Goal: Information Seeking & Learning: Learn about a topic

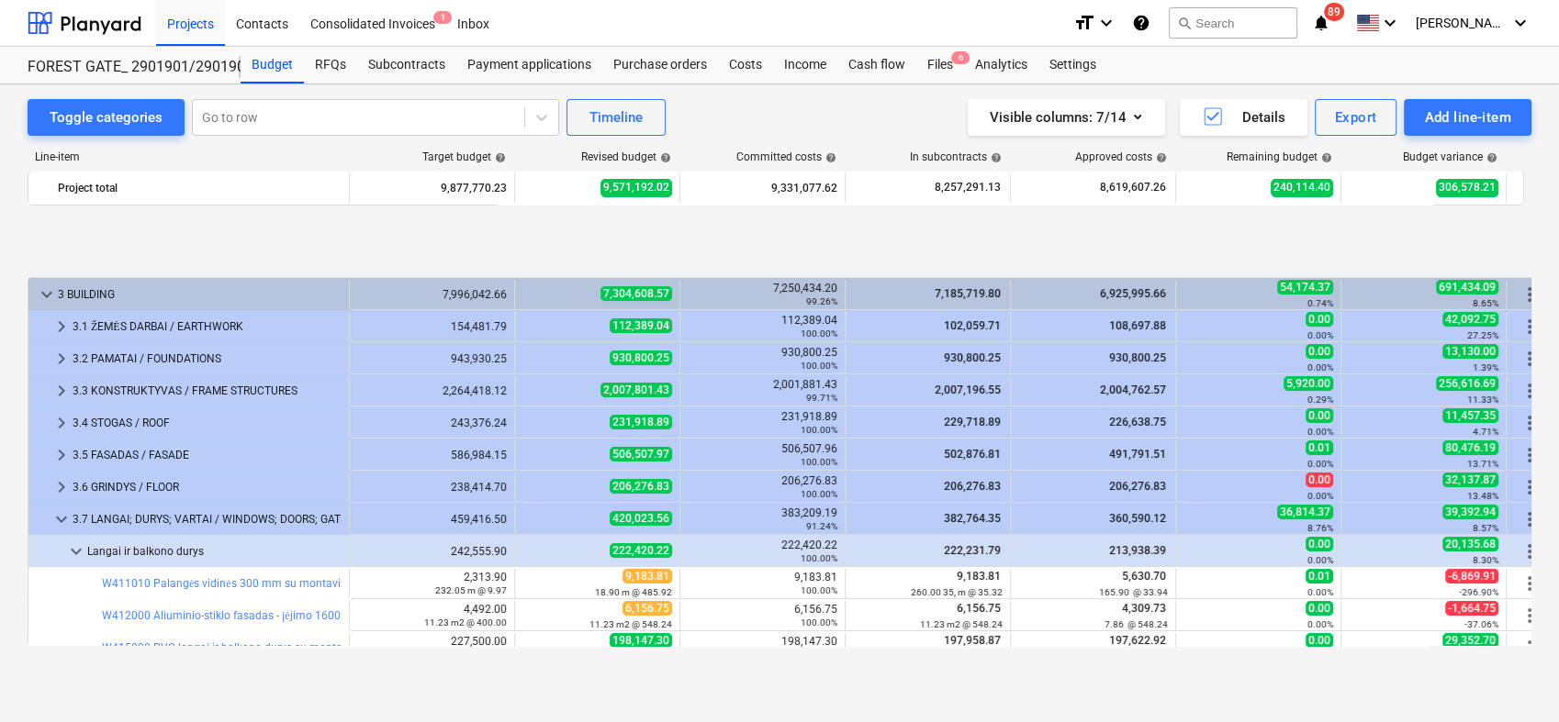
scroll to position [102, 0]
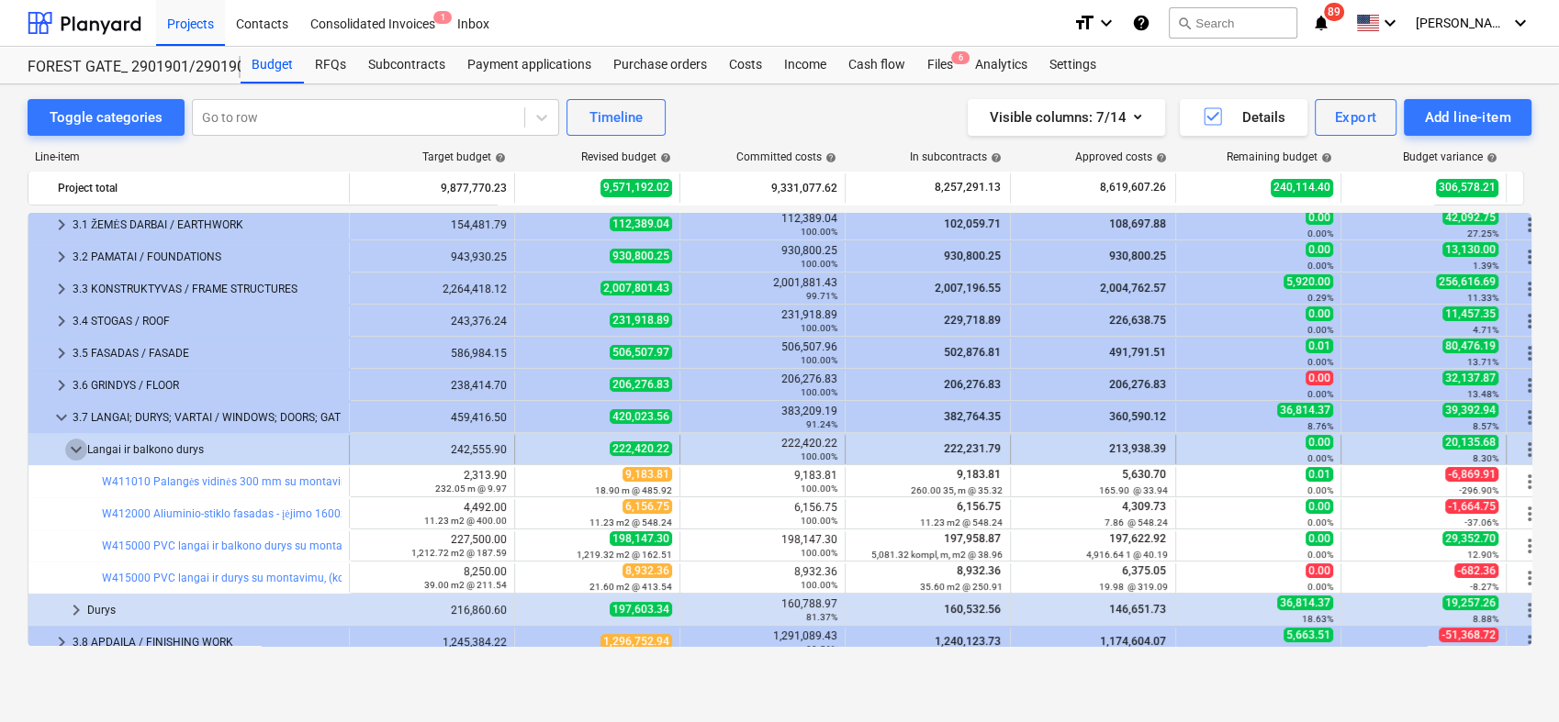
click at [73, 458] on span "keyboard_arrow_down" at bounding box center [76, 450] width 22 height 22
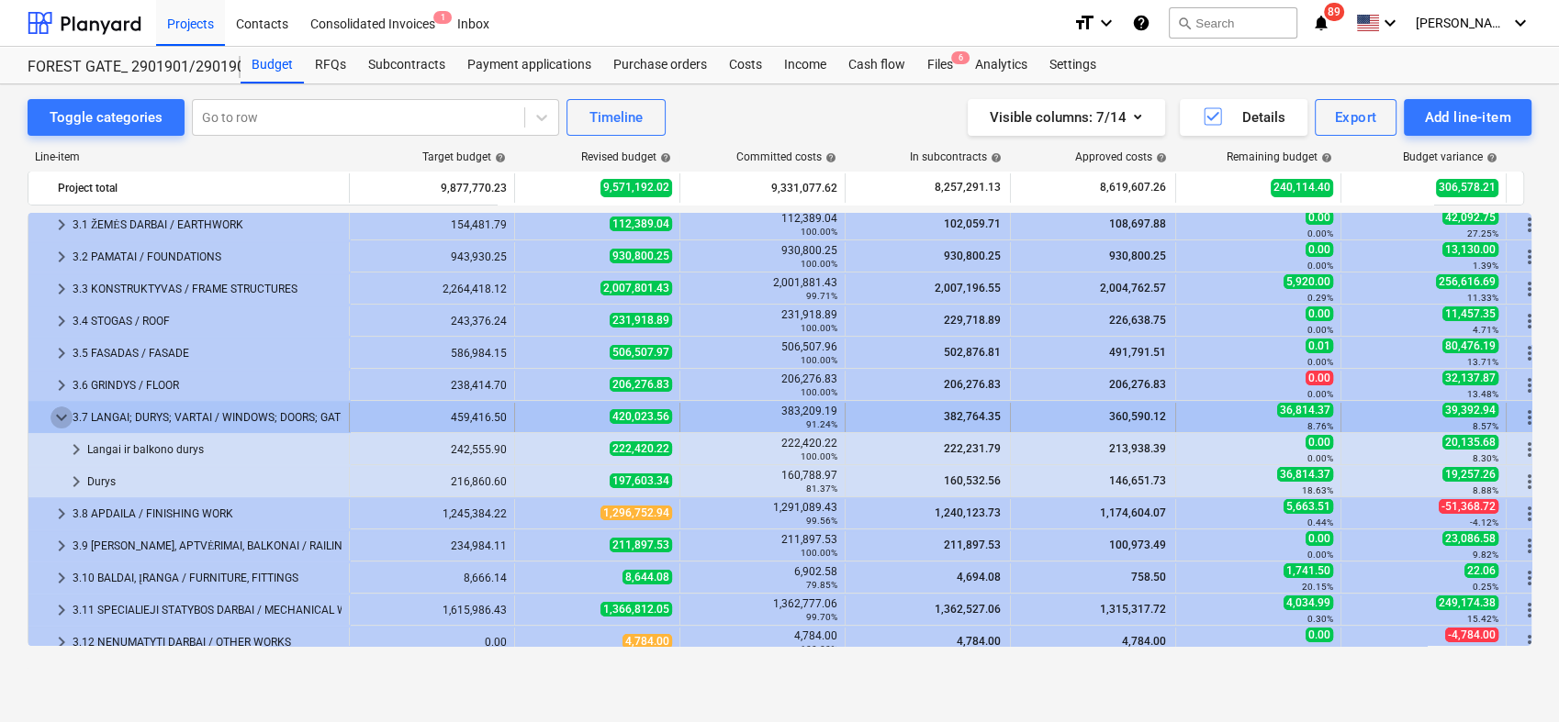
click at [59, 411] on span "keyboard_arrow_down" at bounding box center [61, 418] width 22 height 22
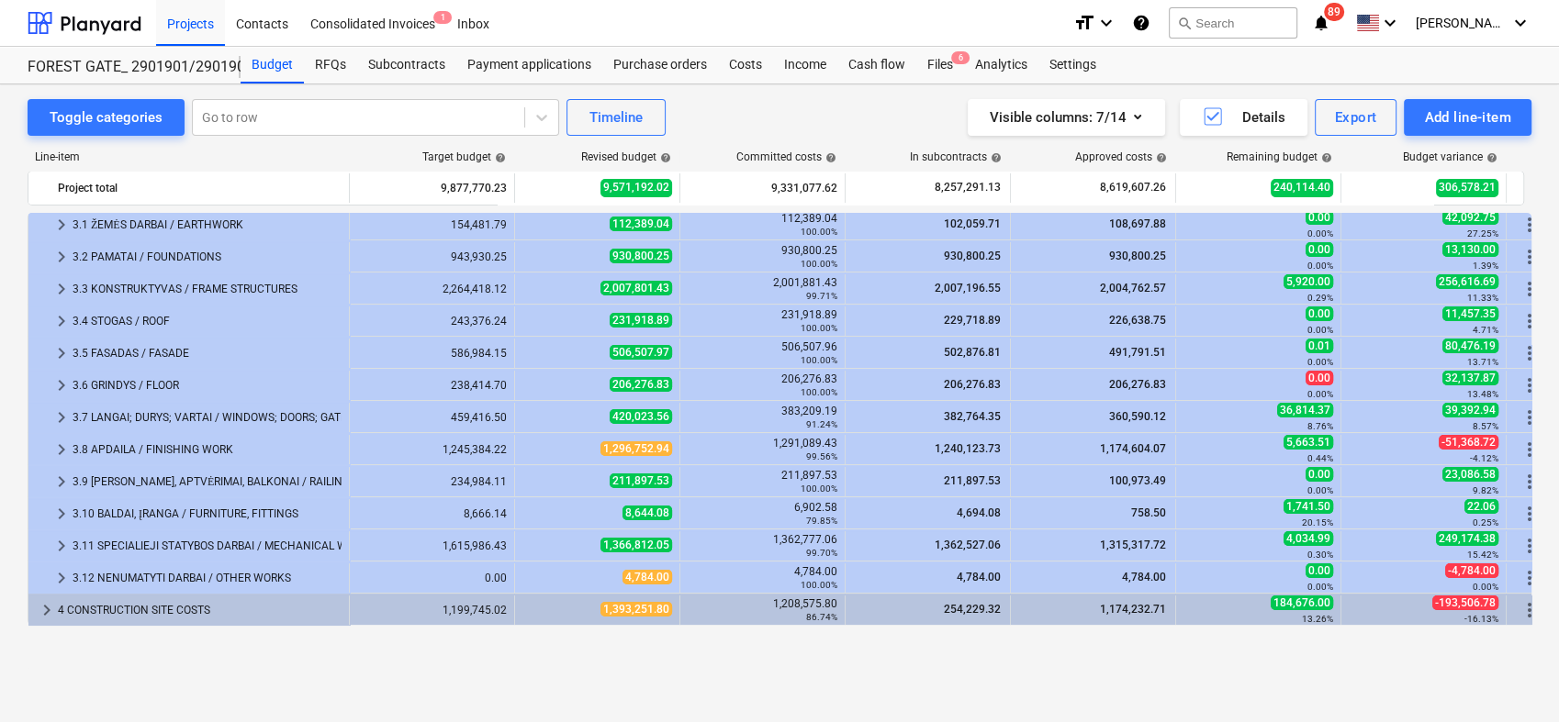
scroll to position [0, 0]
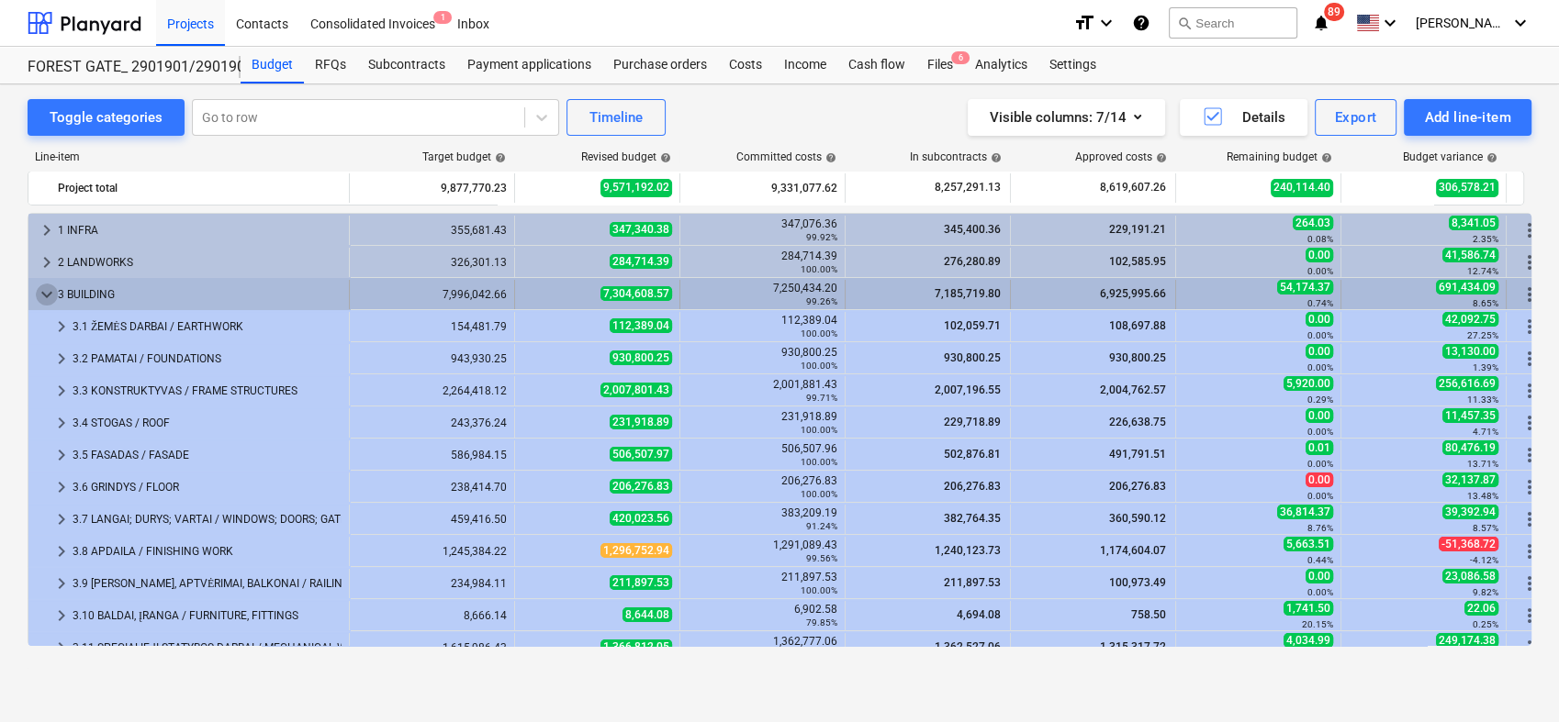
click at [48, 289] on span "keyboard_arrow_down" at bounding box center [47, 295] width 22 height 22
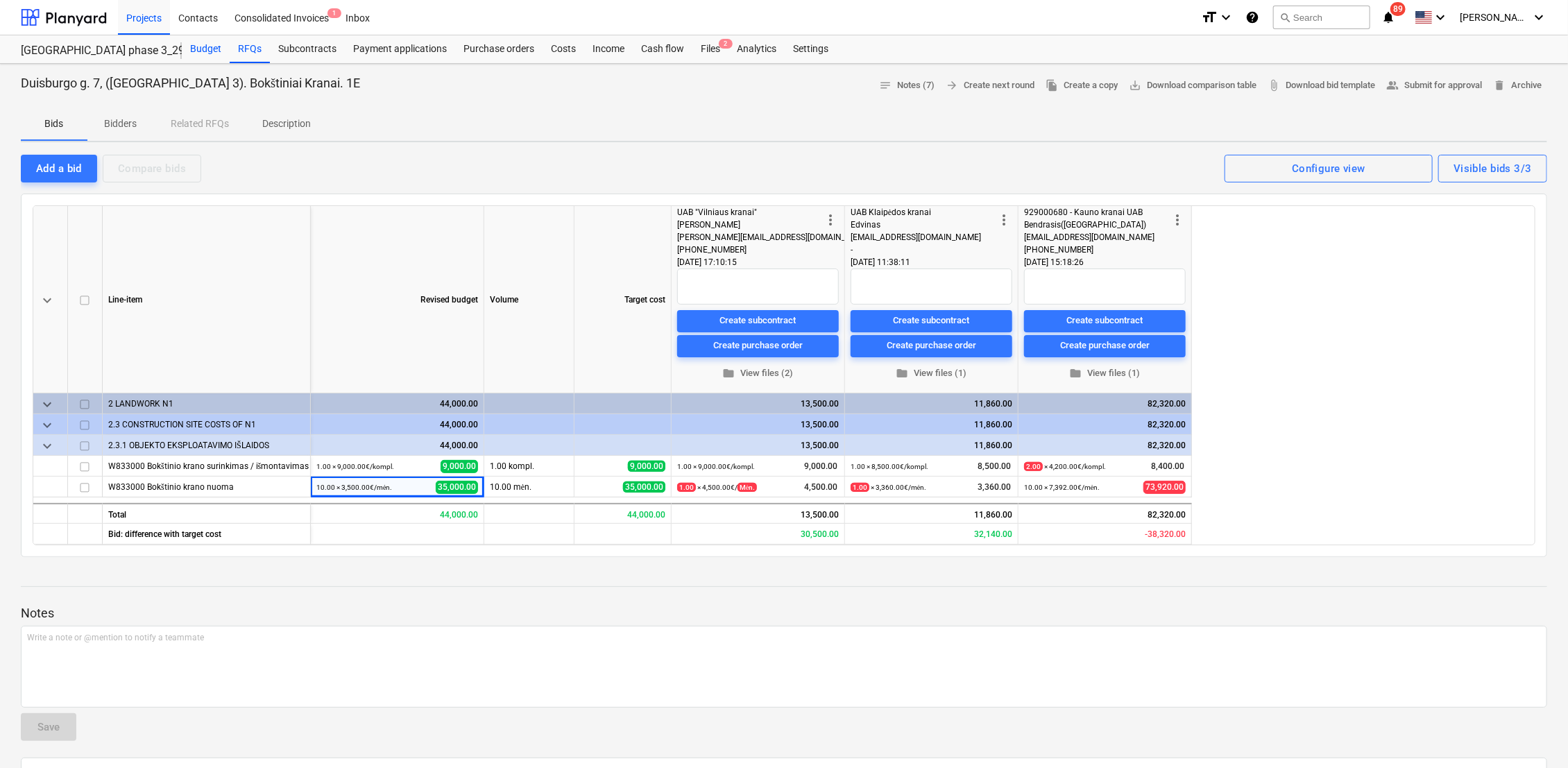
click at [212, 49] on div "Budget" at bounding box center [206, 49] width 48 height 28
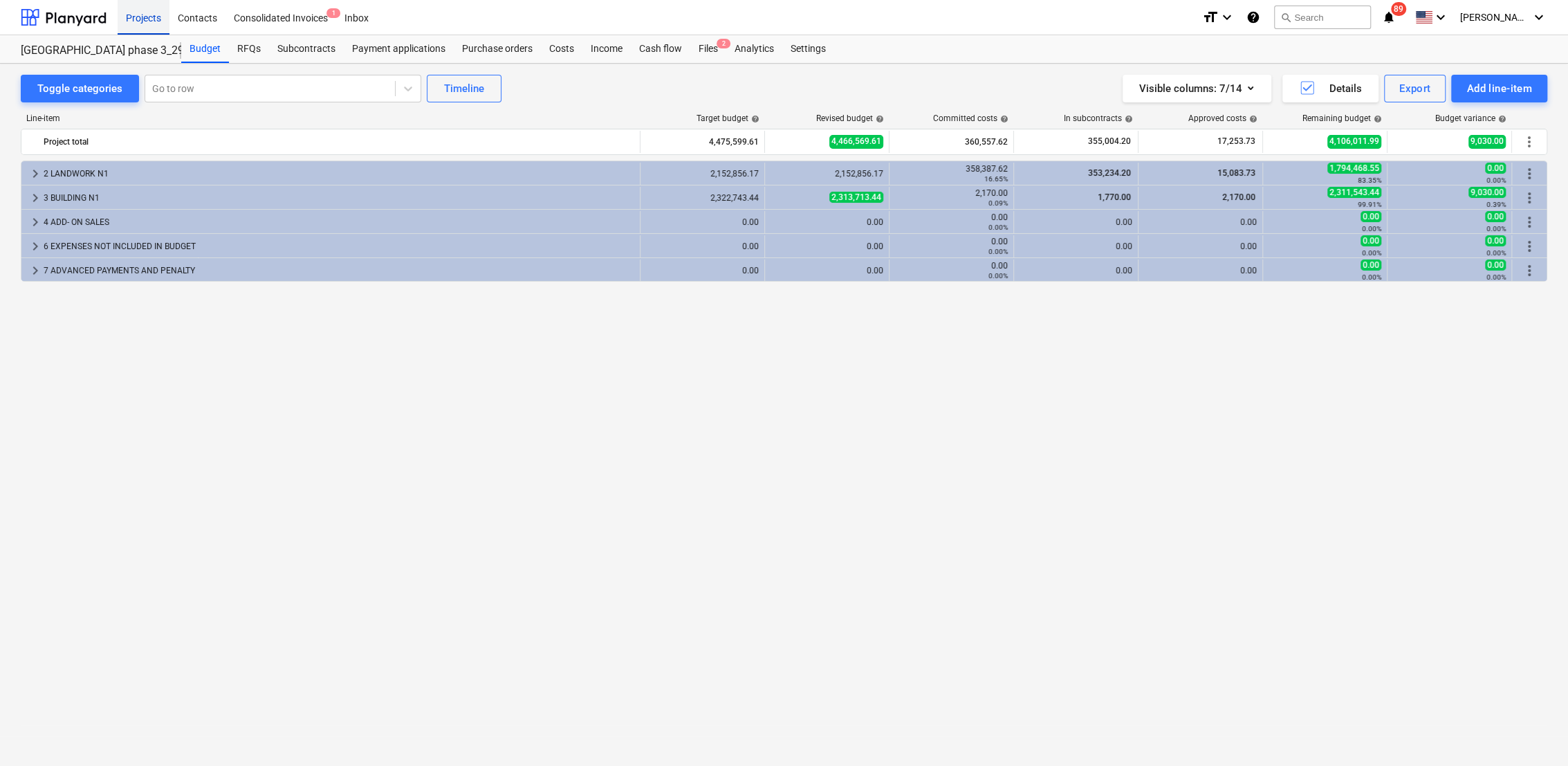
click at [160, 19] on div "Projects" at bounding box center [143, 17] width 52 height 35
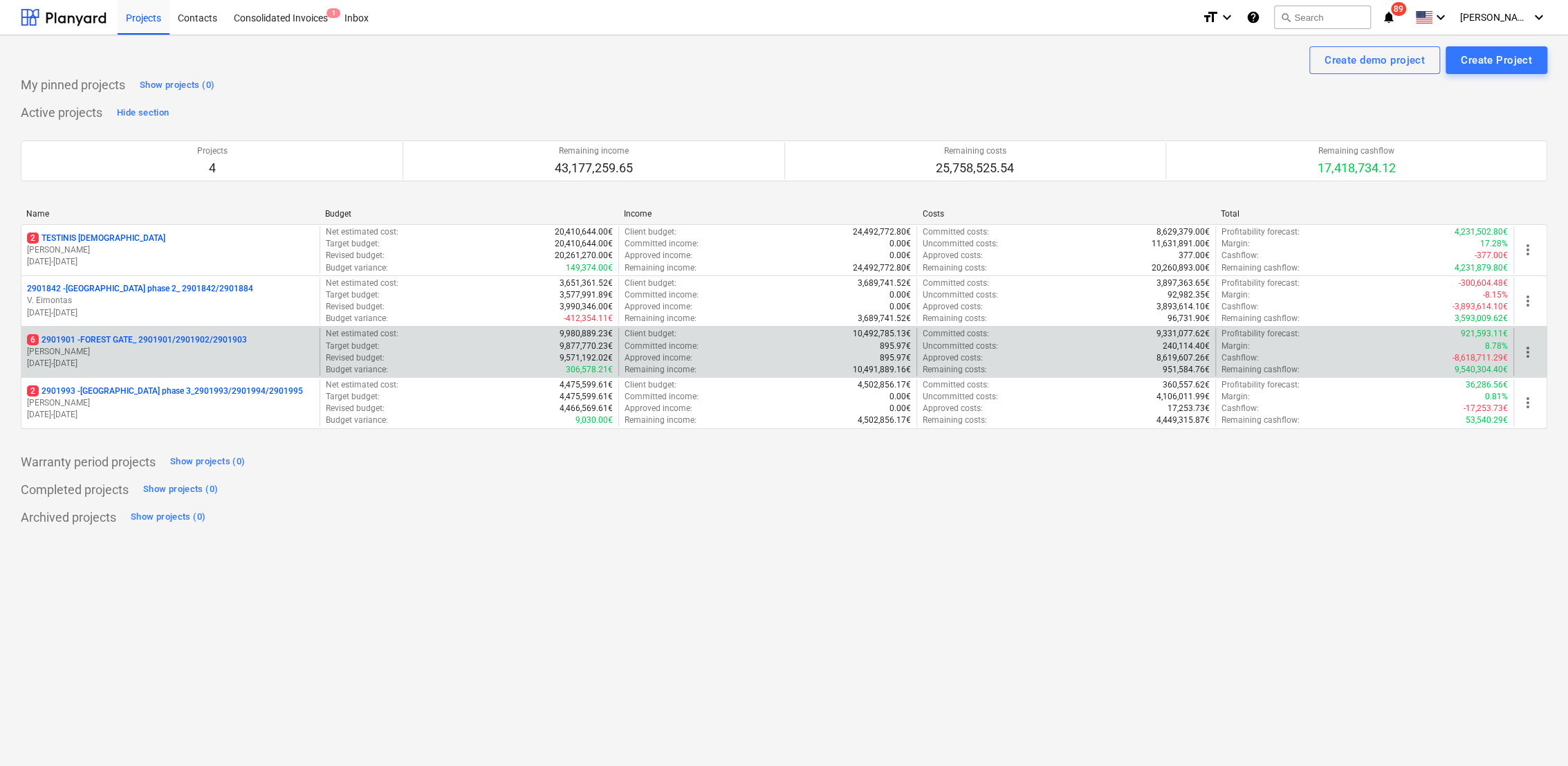
click at [128, 358] on p "[DATE] - [DATE]" at bounding box center [170, 364] width 287 height 12
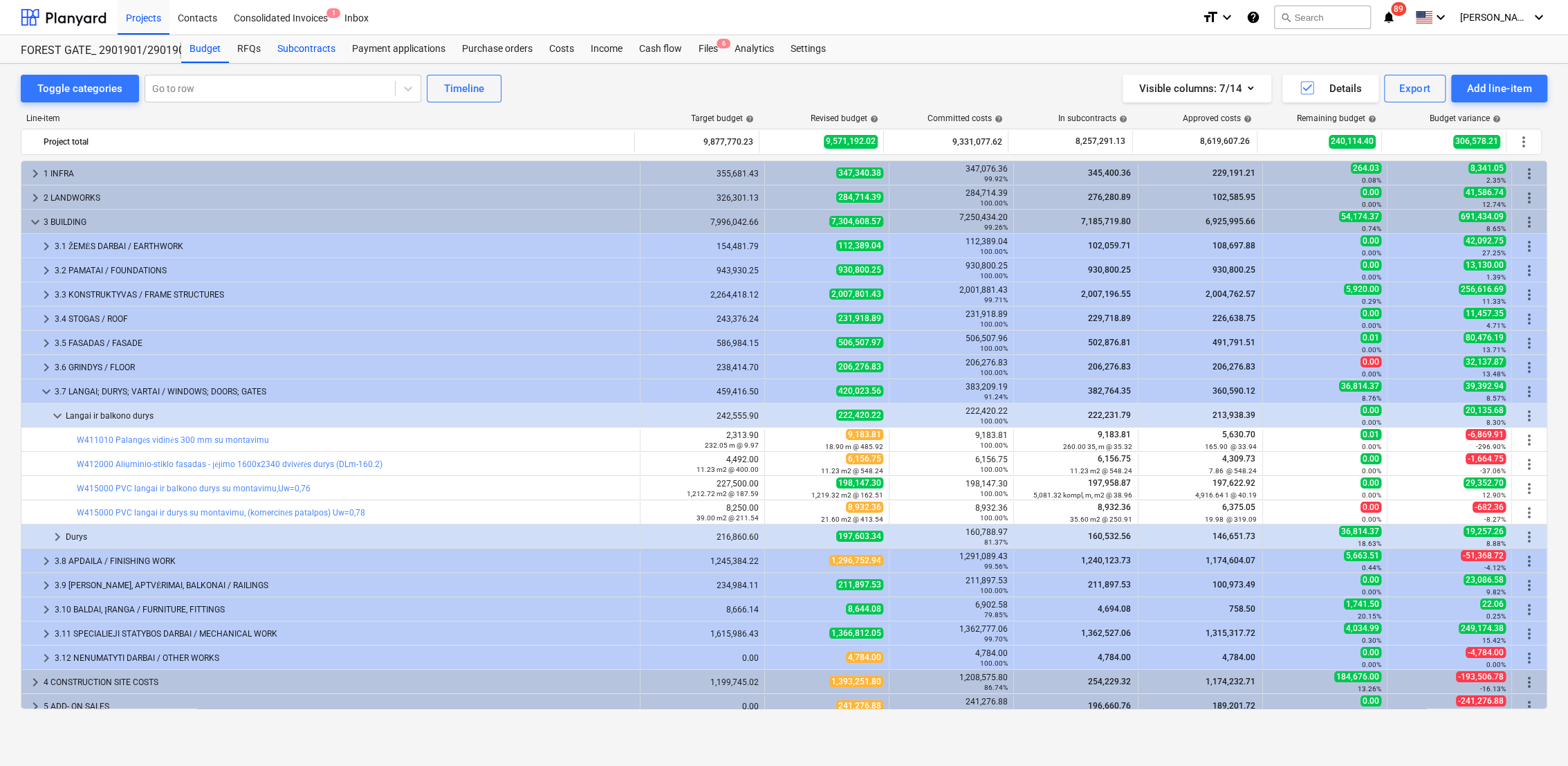
click at [298, 48] on div "Subcontracts" at bounding box center [306, 49] width 75 height 28
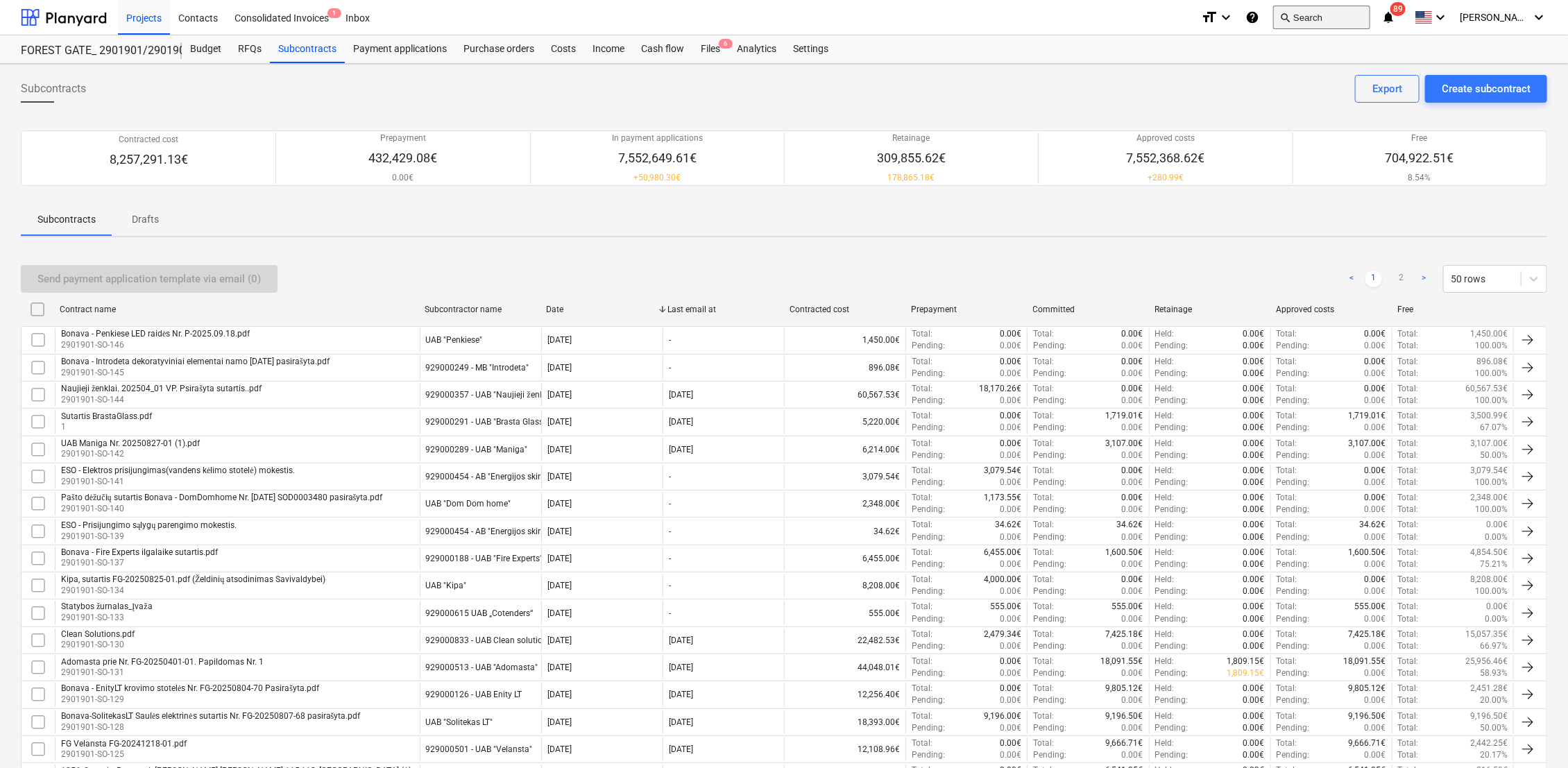
click at [1173, 17] on button "search Search" at bounding box center [1321, 17] width 97 height 23
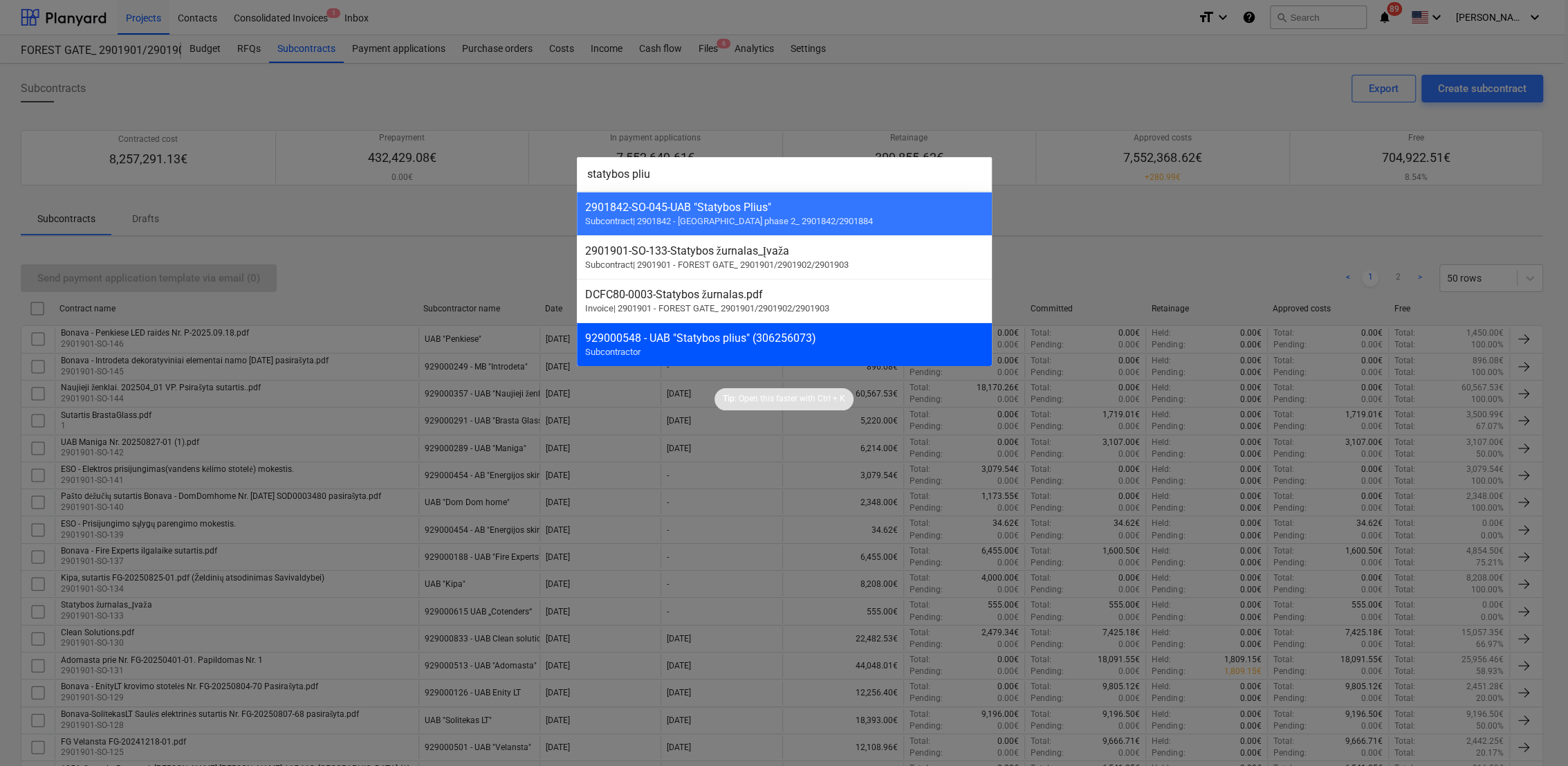
type input "statybos pliu"
click at [802, 345] on div "929000548 - UAB "Statybos plius" (306256073)" at bounding box center [784, 338] width 399 height 13
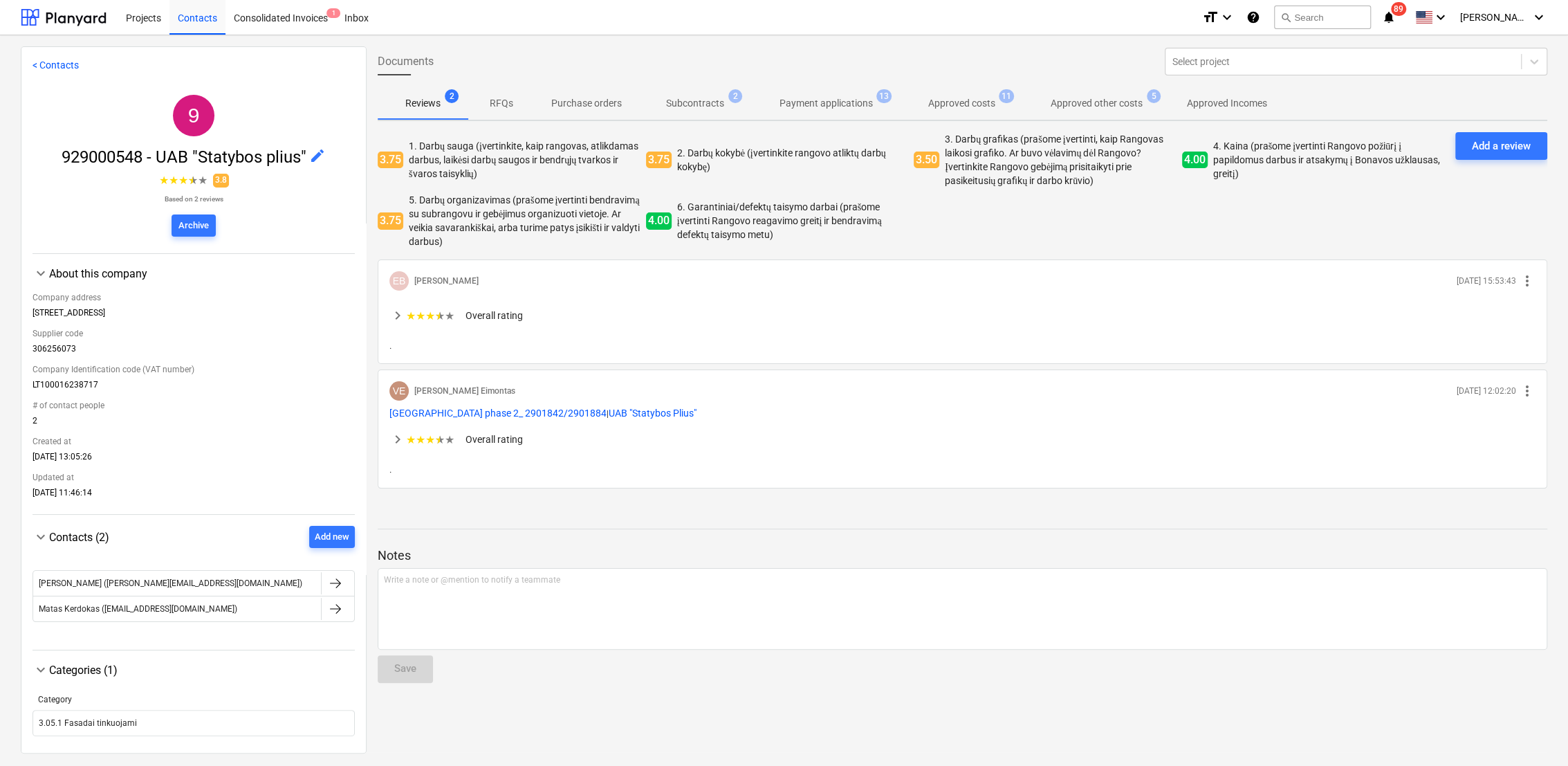
click at [705, 98] on p "Subcontracts" at bounding box center [695, 103] width 58 height 14
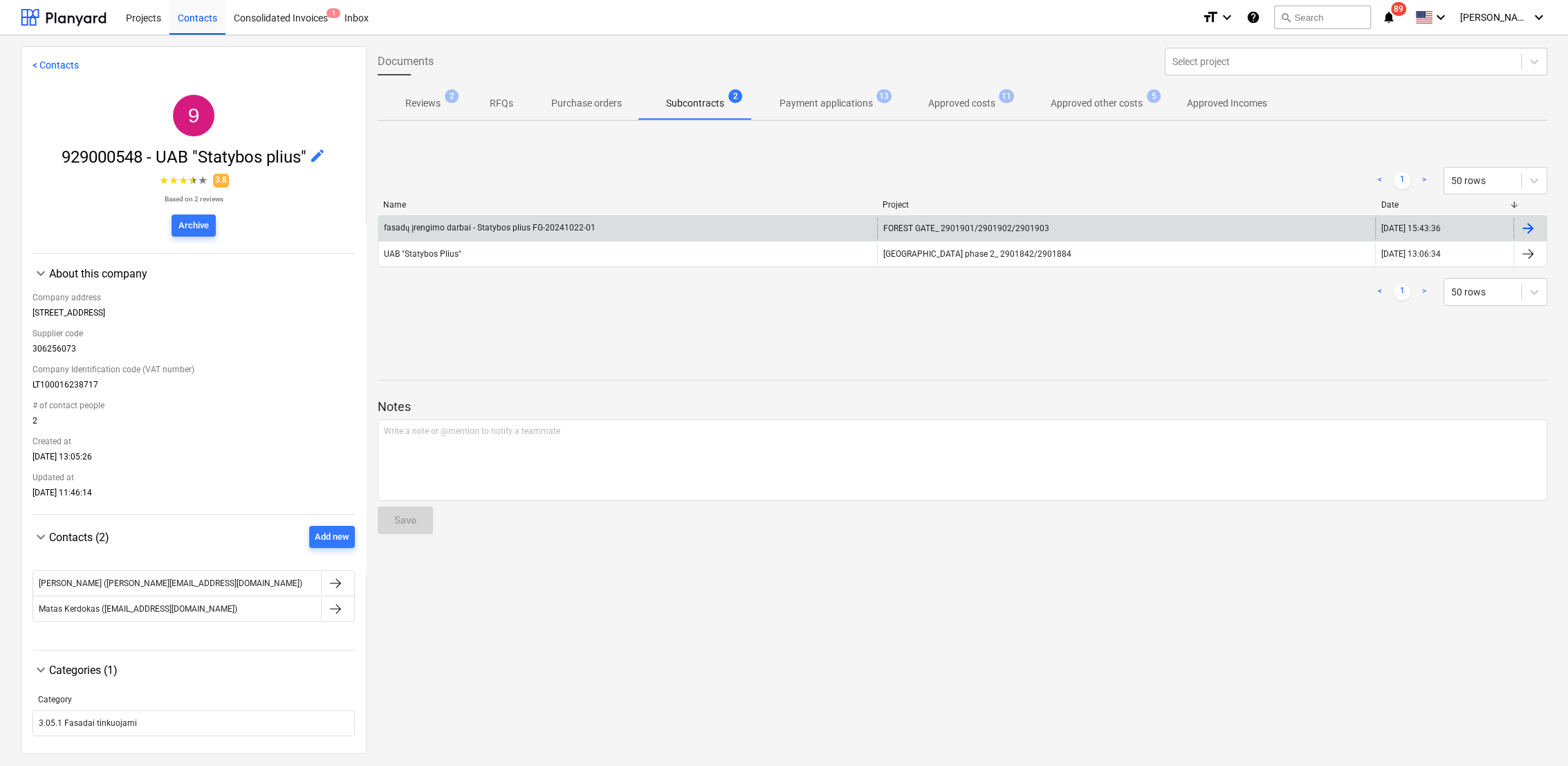
click at [919, 225] on span "FOREST GATE_ 2901901/2901902/2901903" at bounding box center [966, 228] width 166 height 10
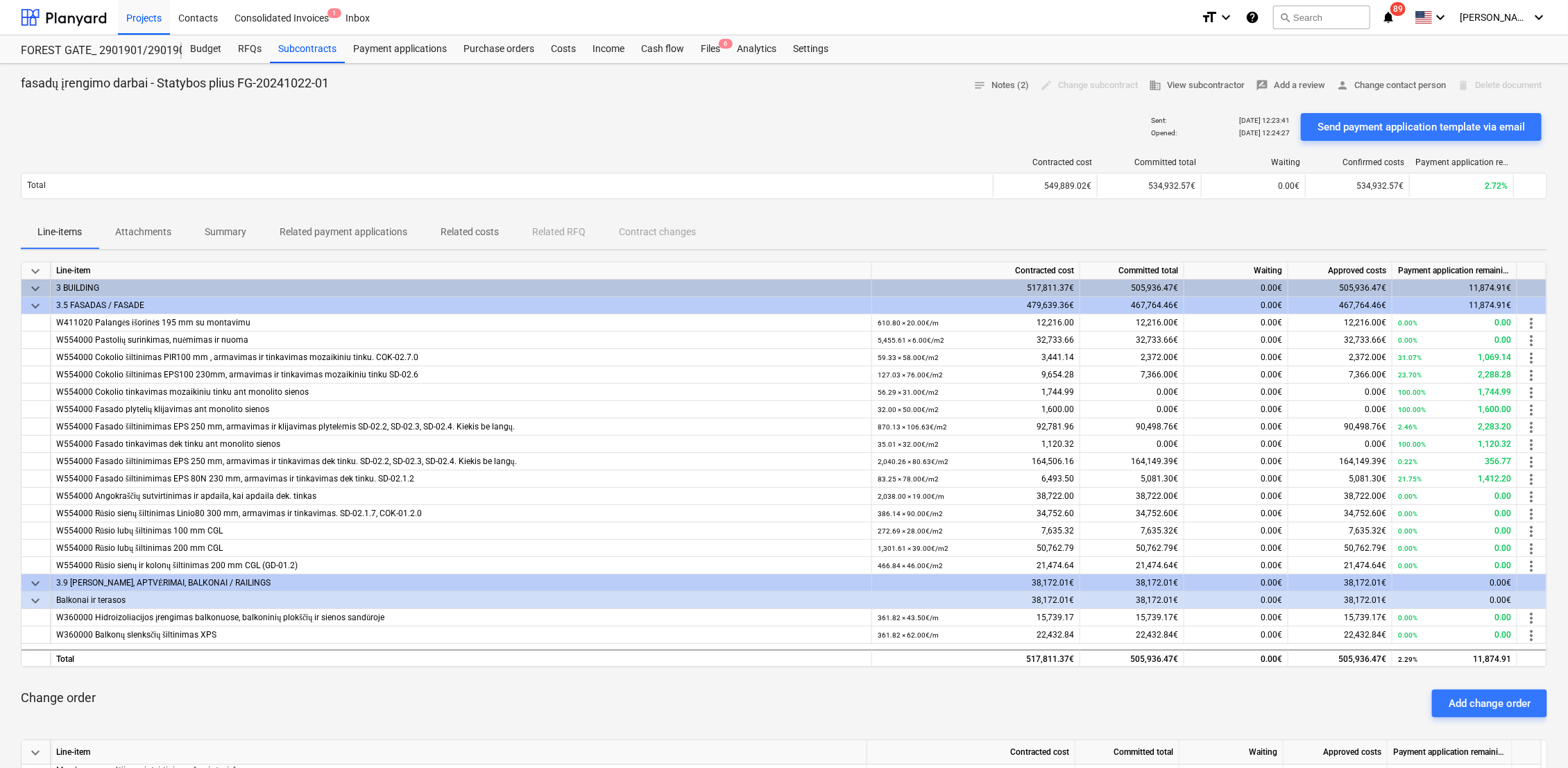
click at [147, 233] on p "Attachments" at bounding box center [143, 231] width 56 height 14
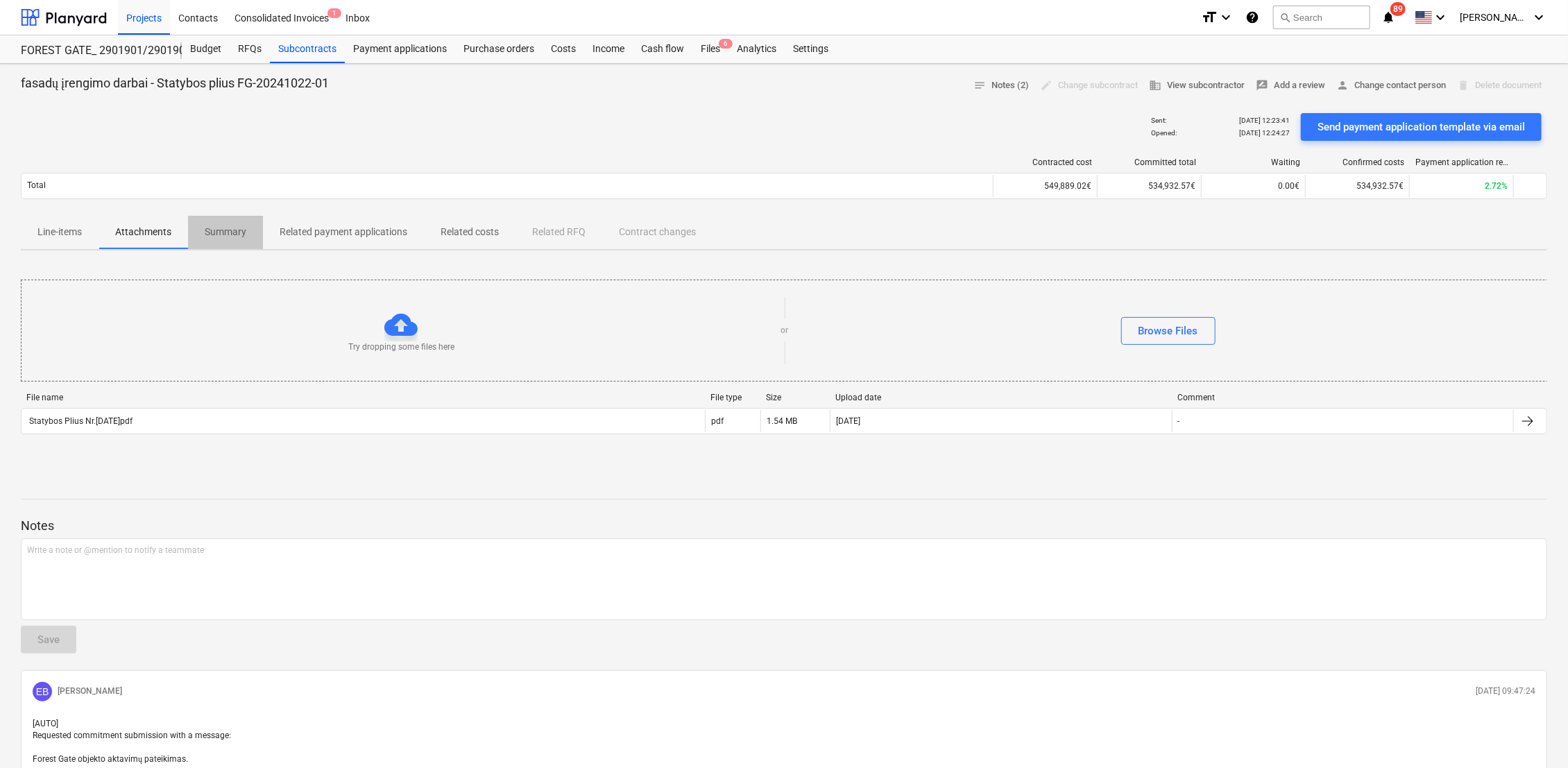
click at [230, 231] on p "Summary" at bounding box center [225, 231] width 42 height 14
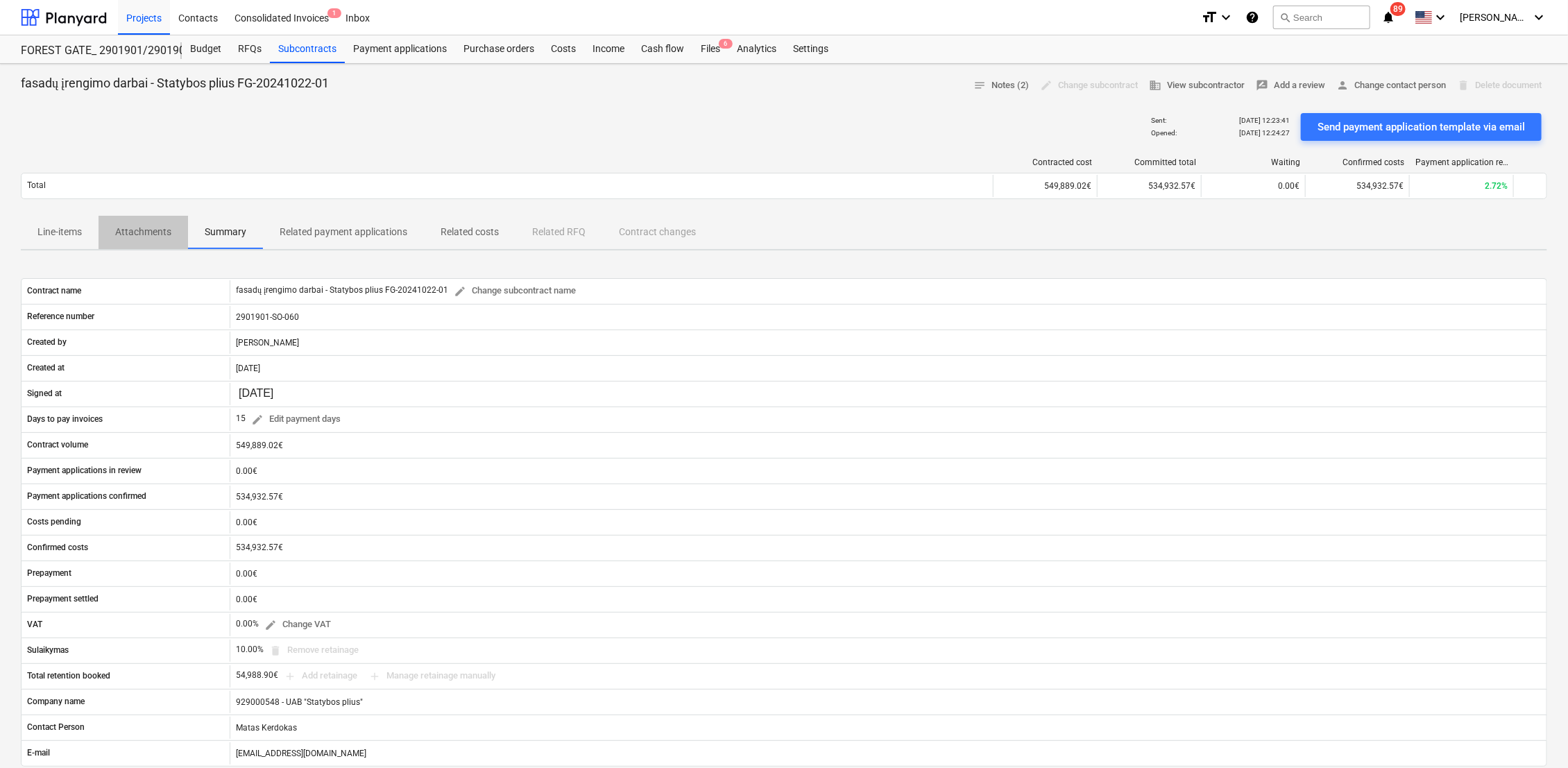
click at [150, 232] on p "Attachments" at bounding box center [143, 231] width 56 height 14
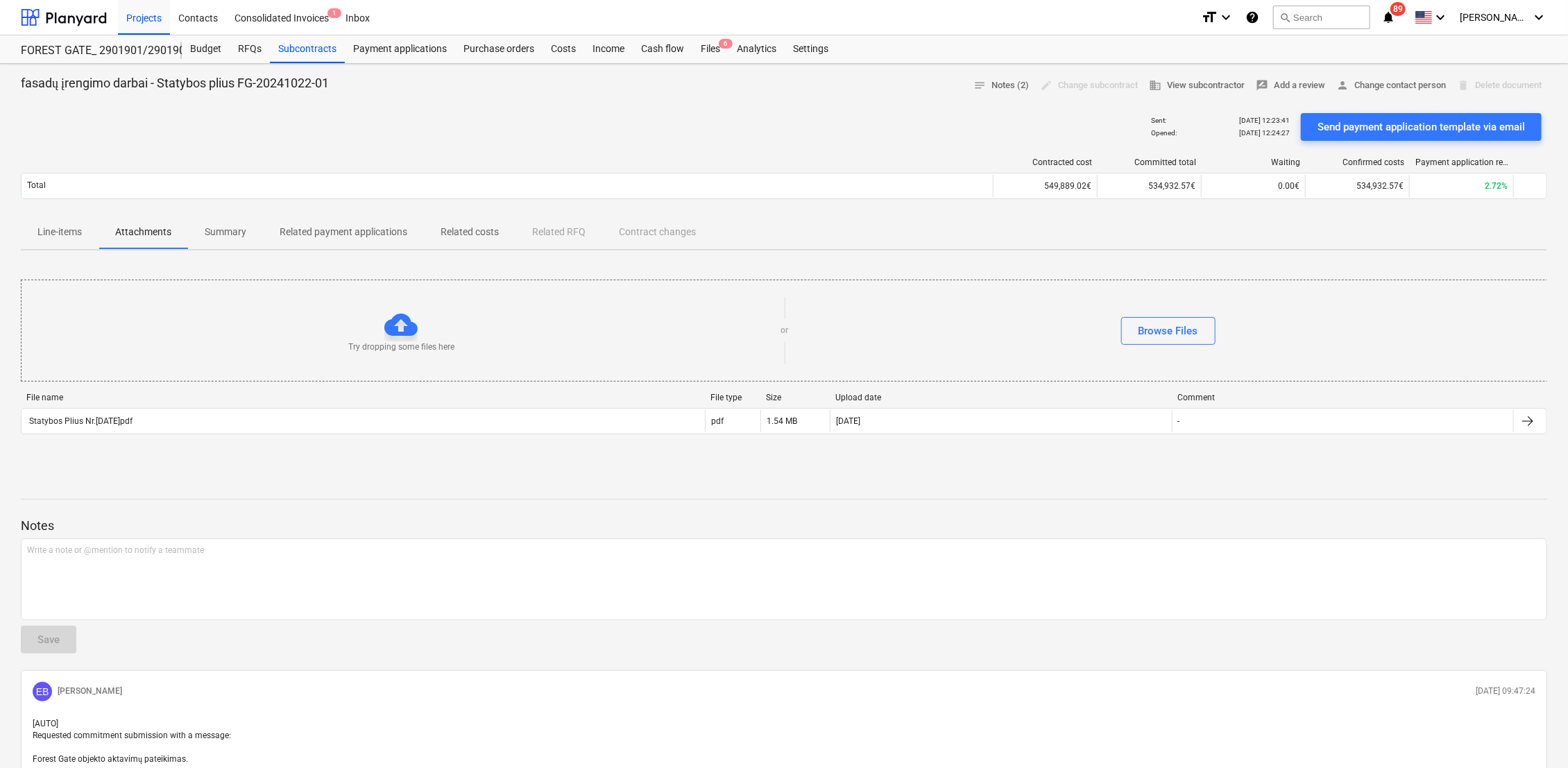
click at [50, 228] on p "Line-items" at bounding box center [60, 231] width 45 height 14
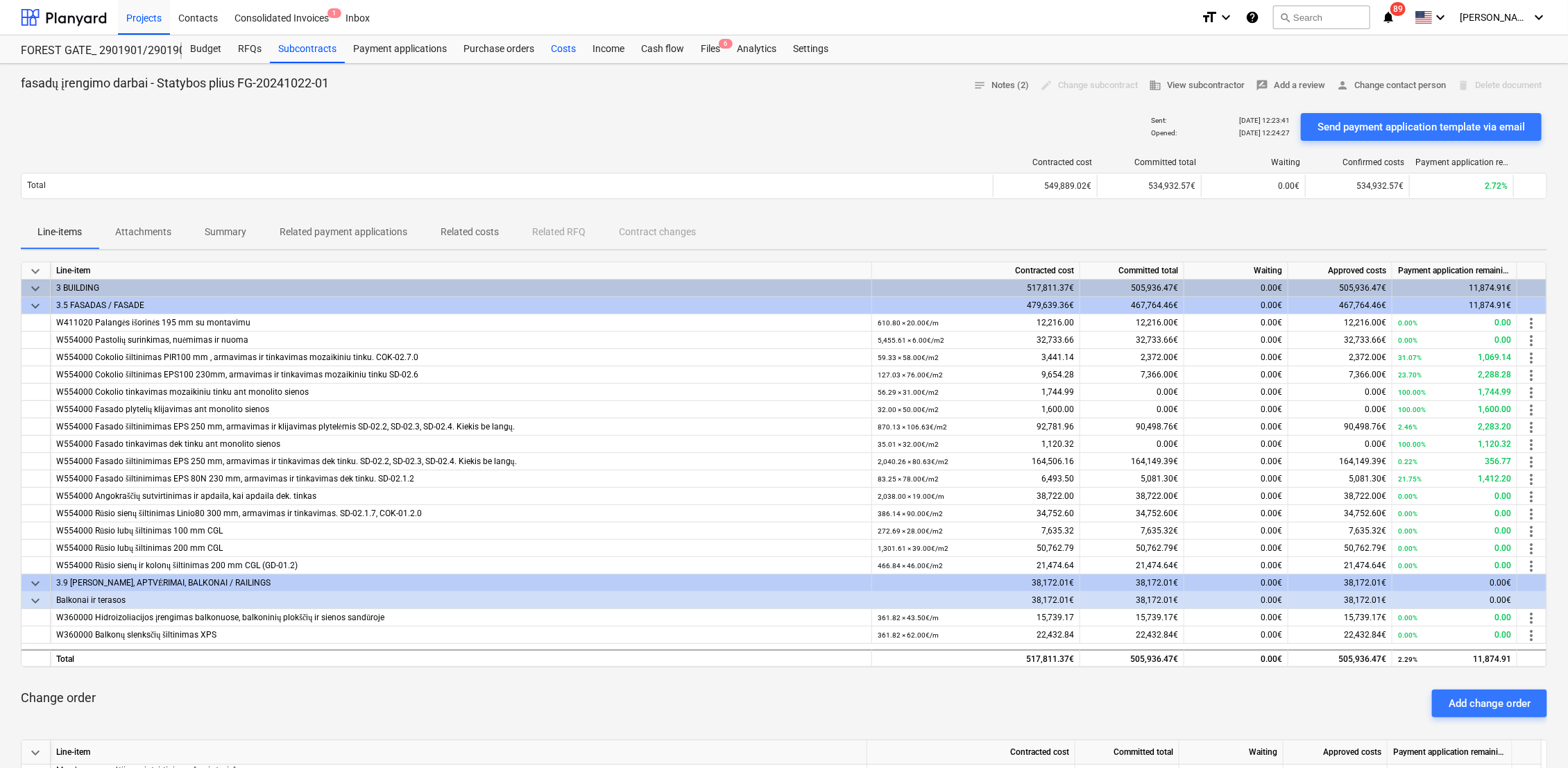
click at [577, 52] on div "Costs" at bounding box center [563, 49] width 42 height 28
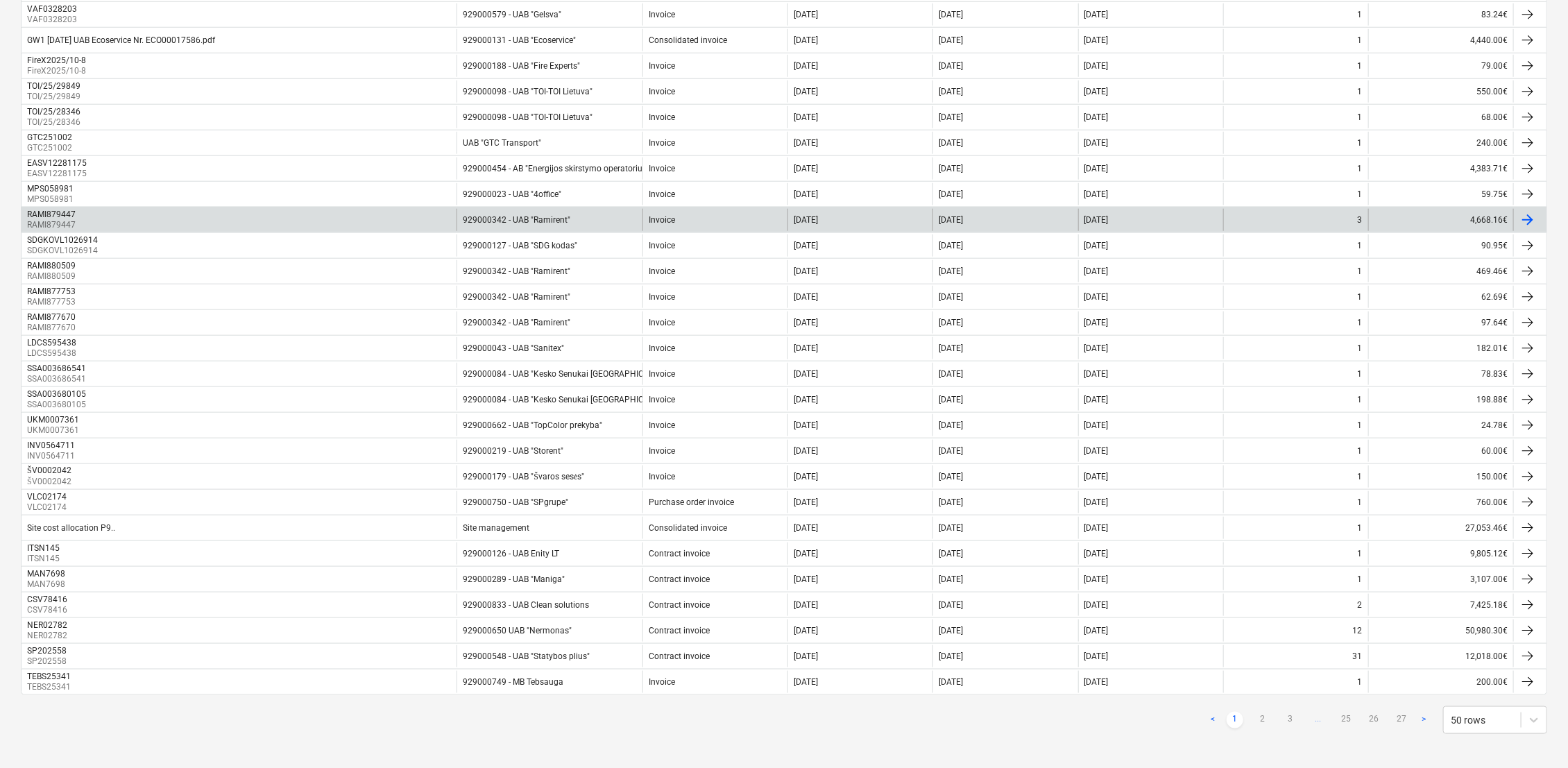
scroll to position [851, 0]
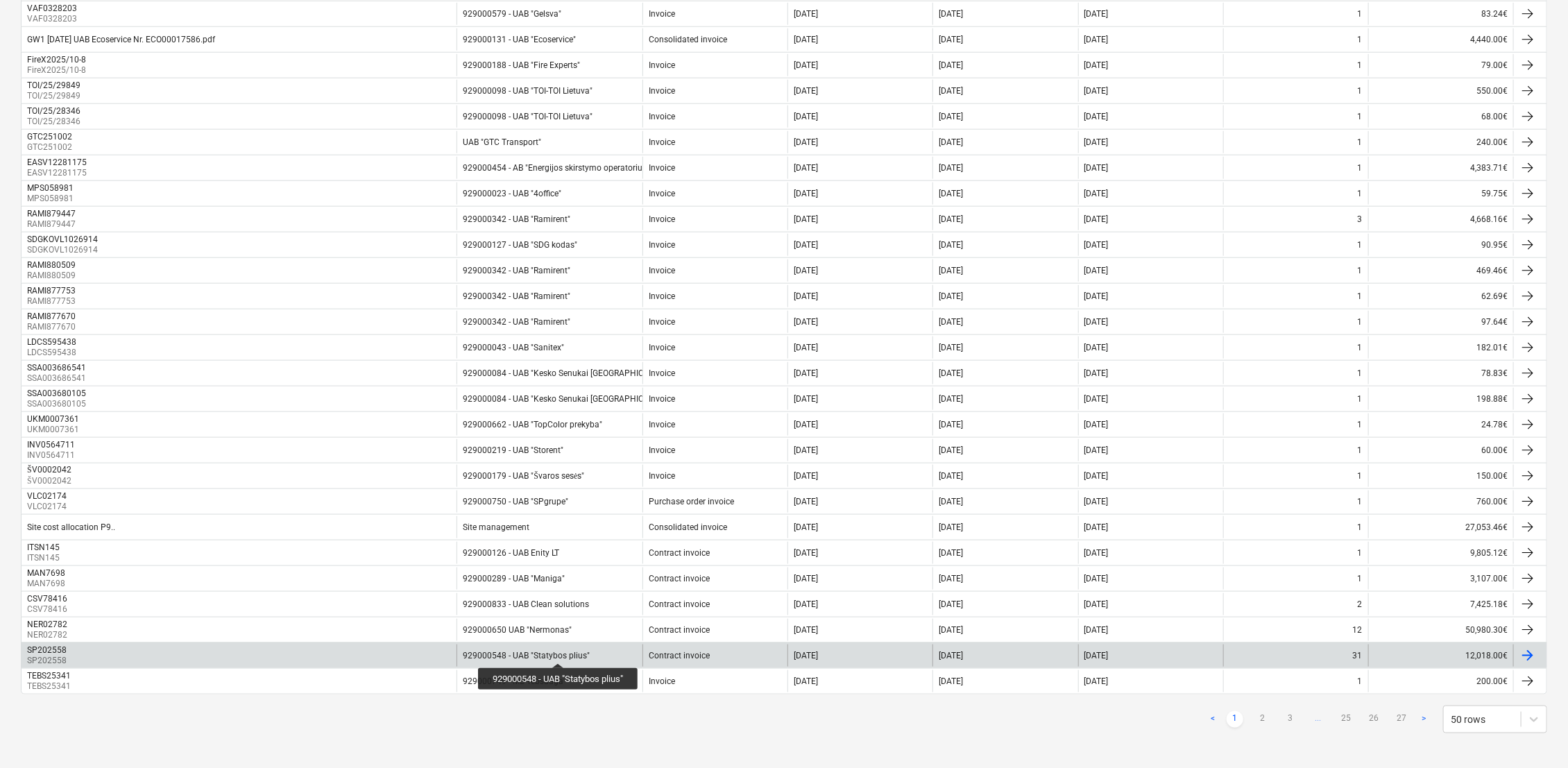
click at [560, 546] on div "929000548 - UAB "Statybos plius"" at bounding box center [526, 655] width 127 height 10
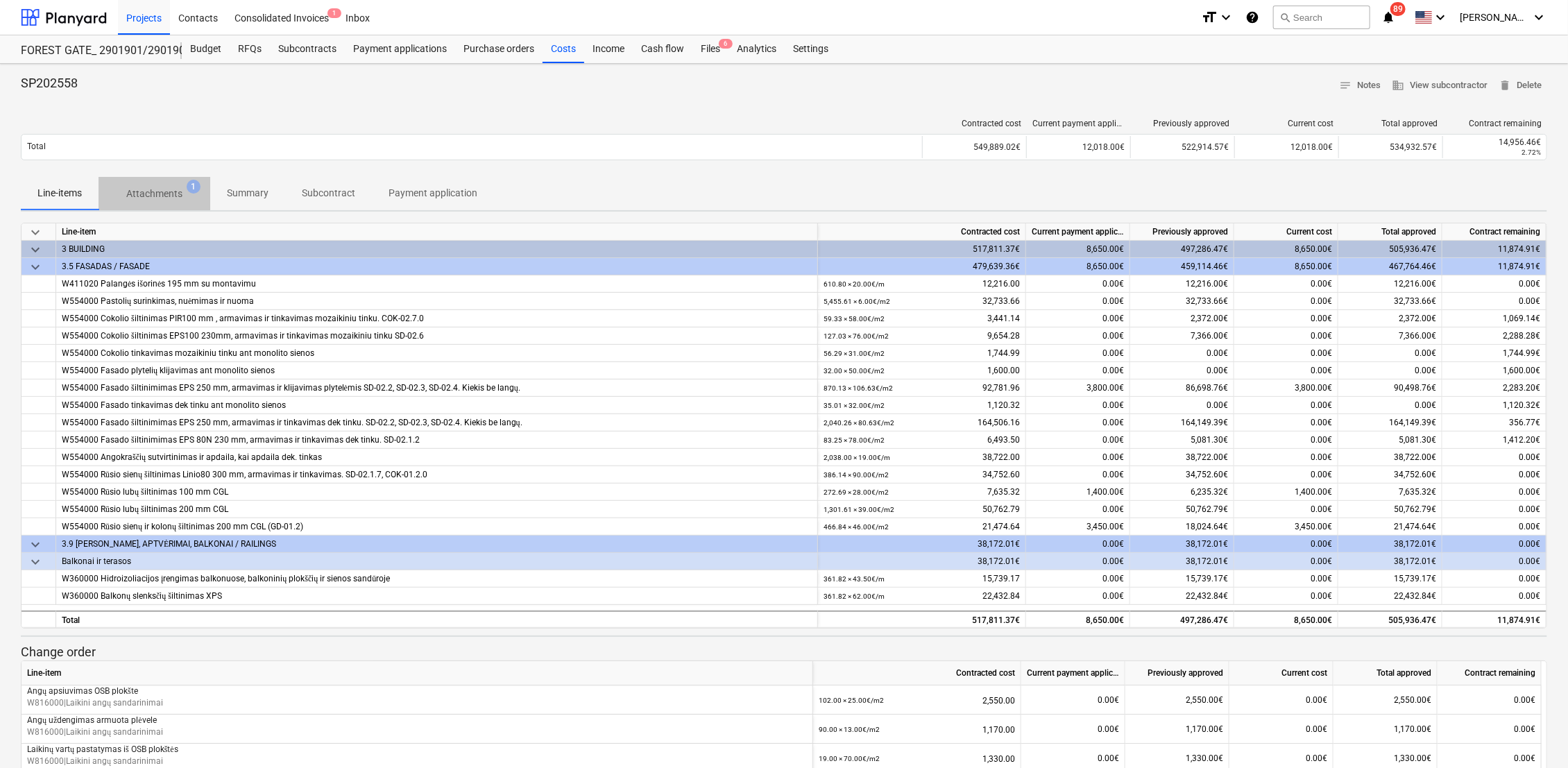
click at [131, 187] on p "Attachments" at bounding box center [154, 194] width 56 height 14
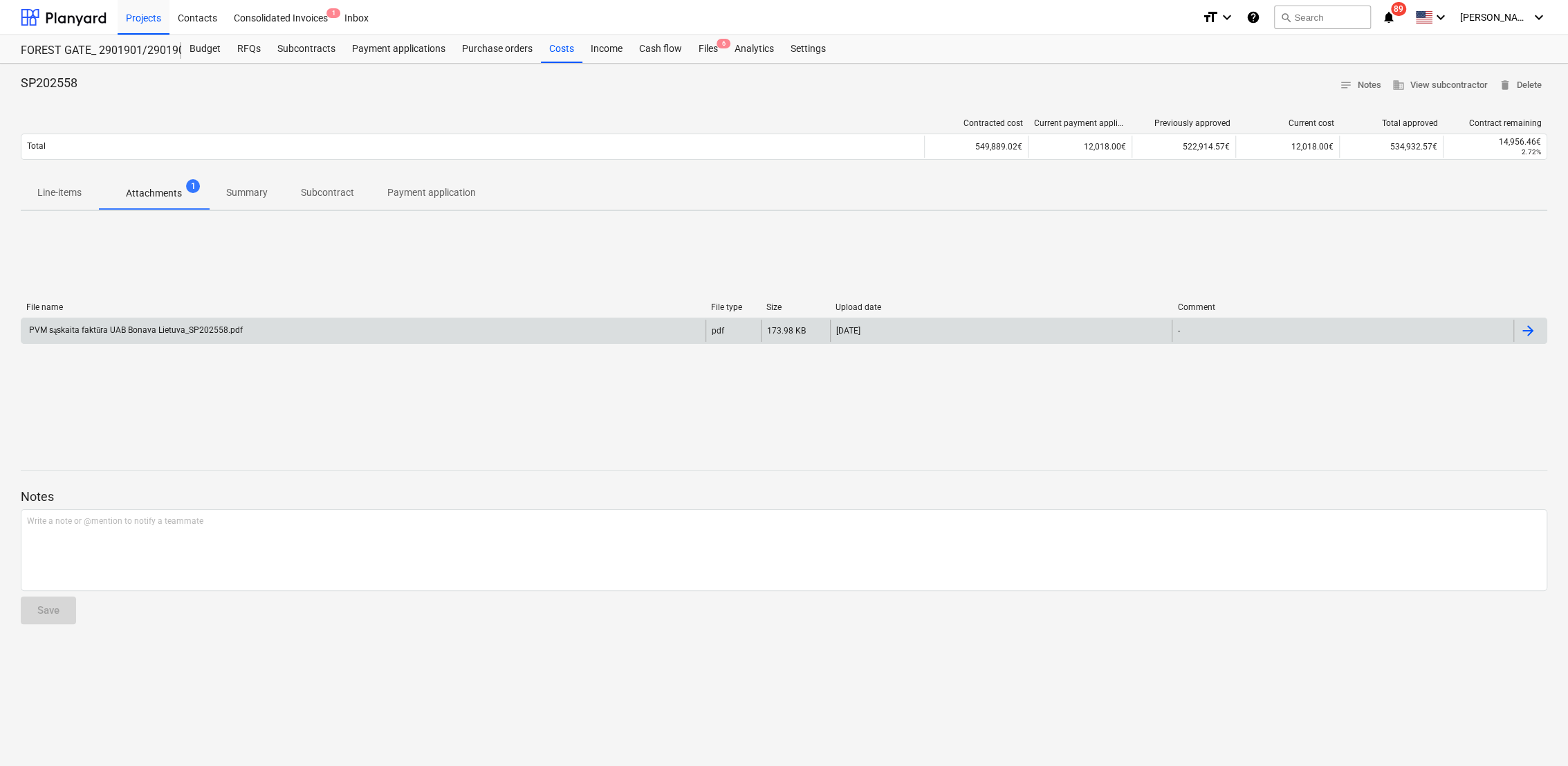
click at [154, 332] on div "PVM sąskaita faktūra UAB Bonava Lietuva_SP202558.pdf" at bounding box center [135, 330] width 215 height 11
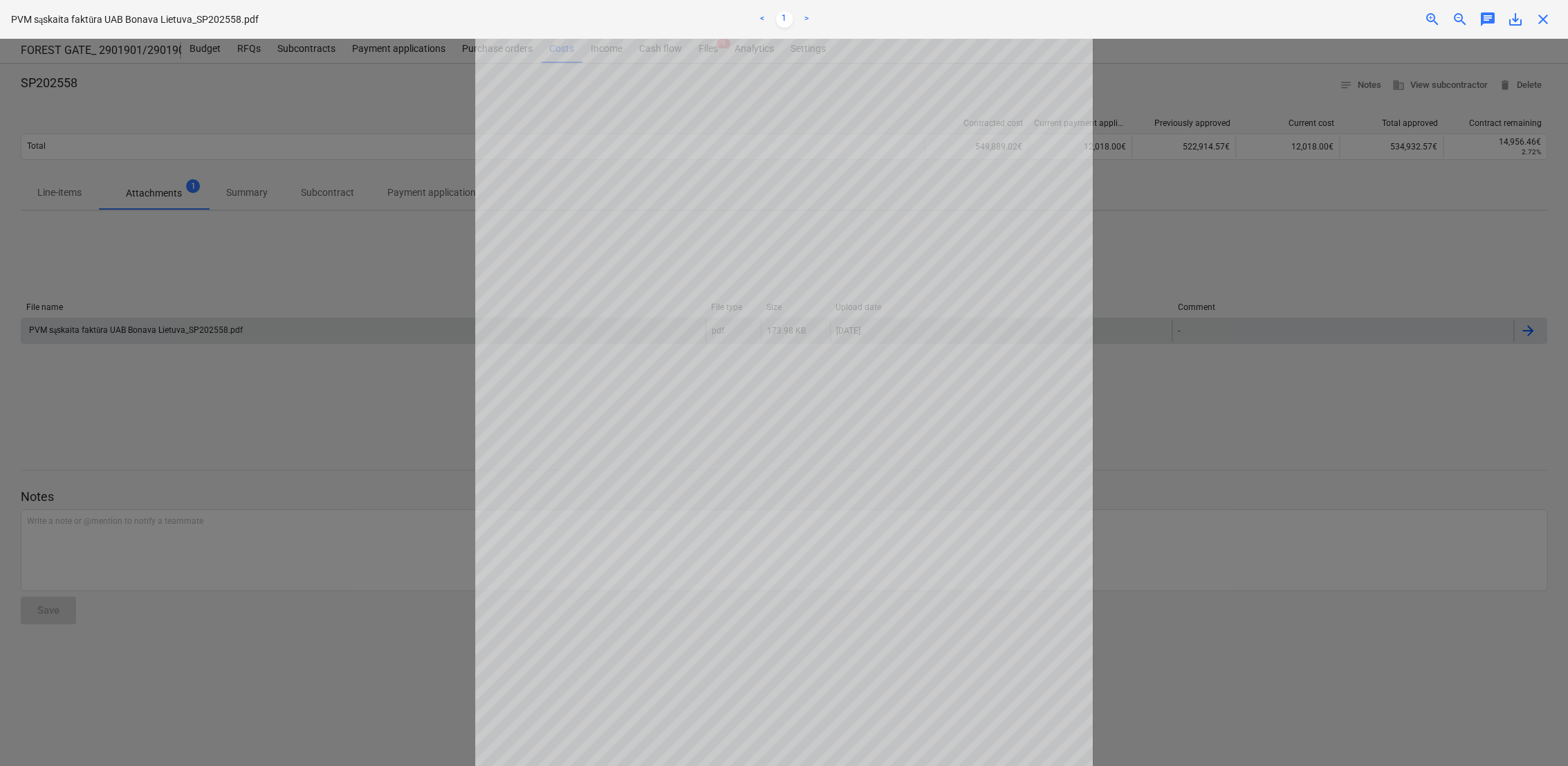
click at [381, 399] on div at bounding box center [784, 402] width 1568 height 728
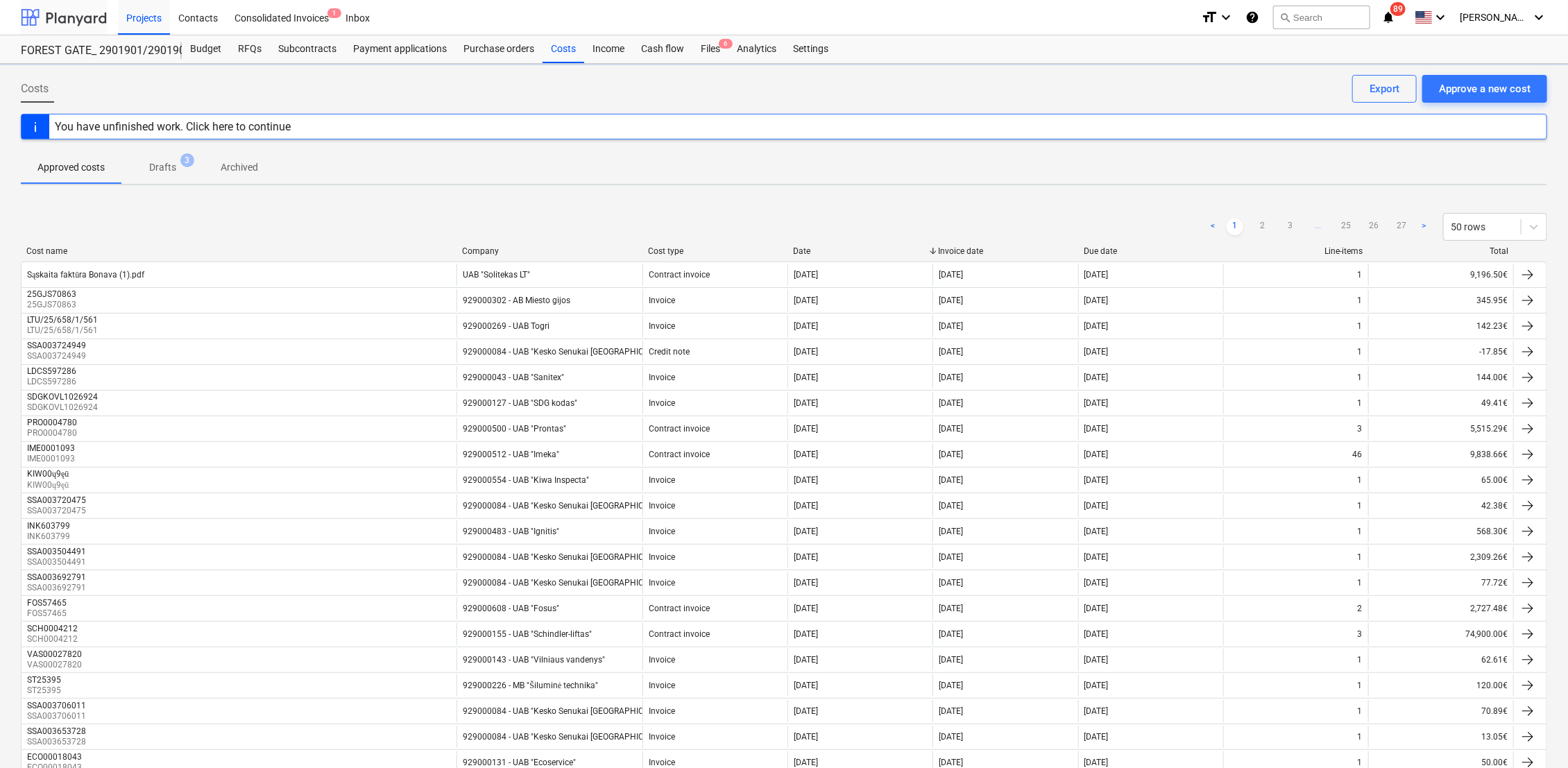
scroll to position [851, 0]
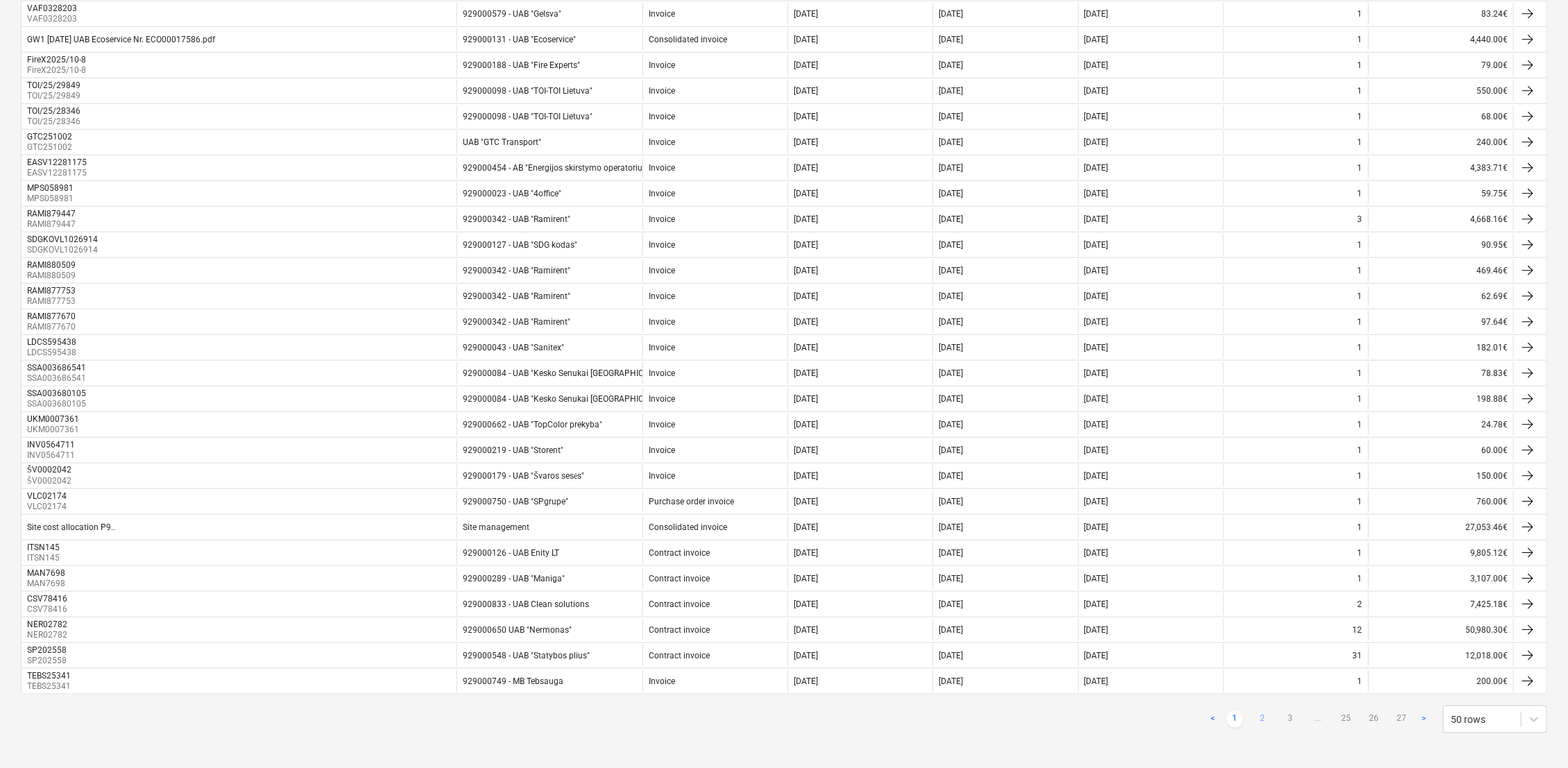
click at [1173, 546] on link "2" at bounding box center [1263, 720] width 17 height 17
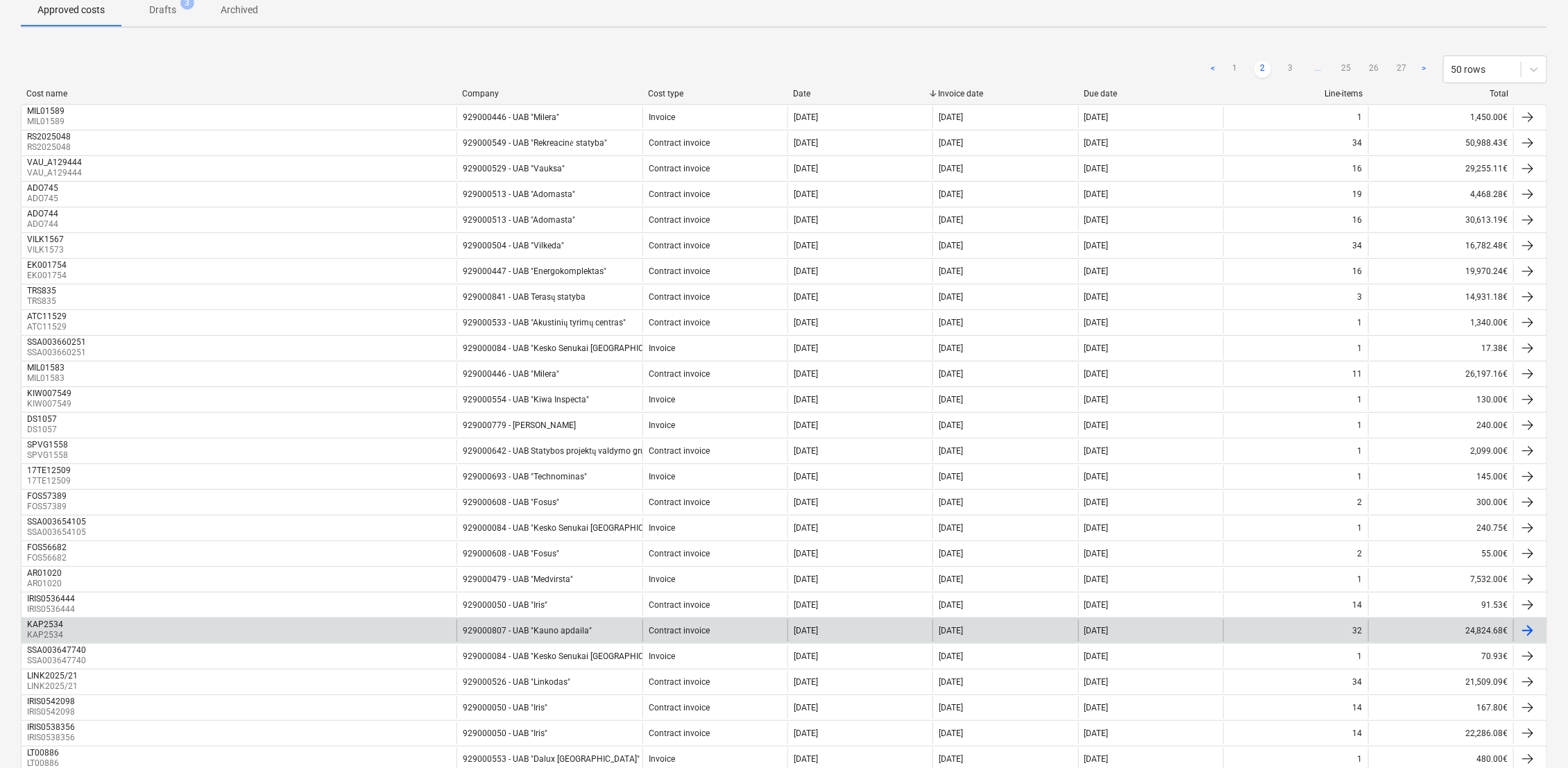
scroll to position [0, 0]
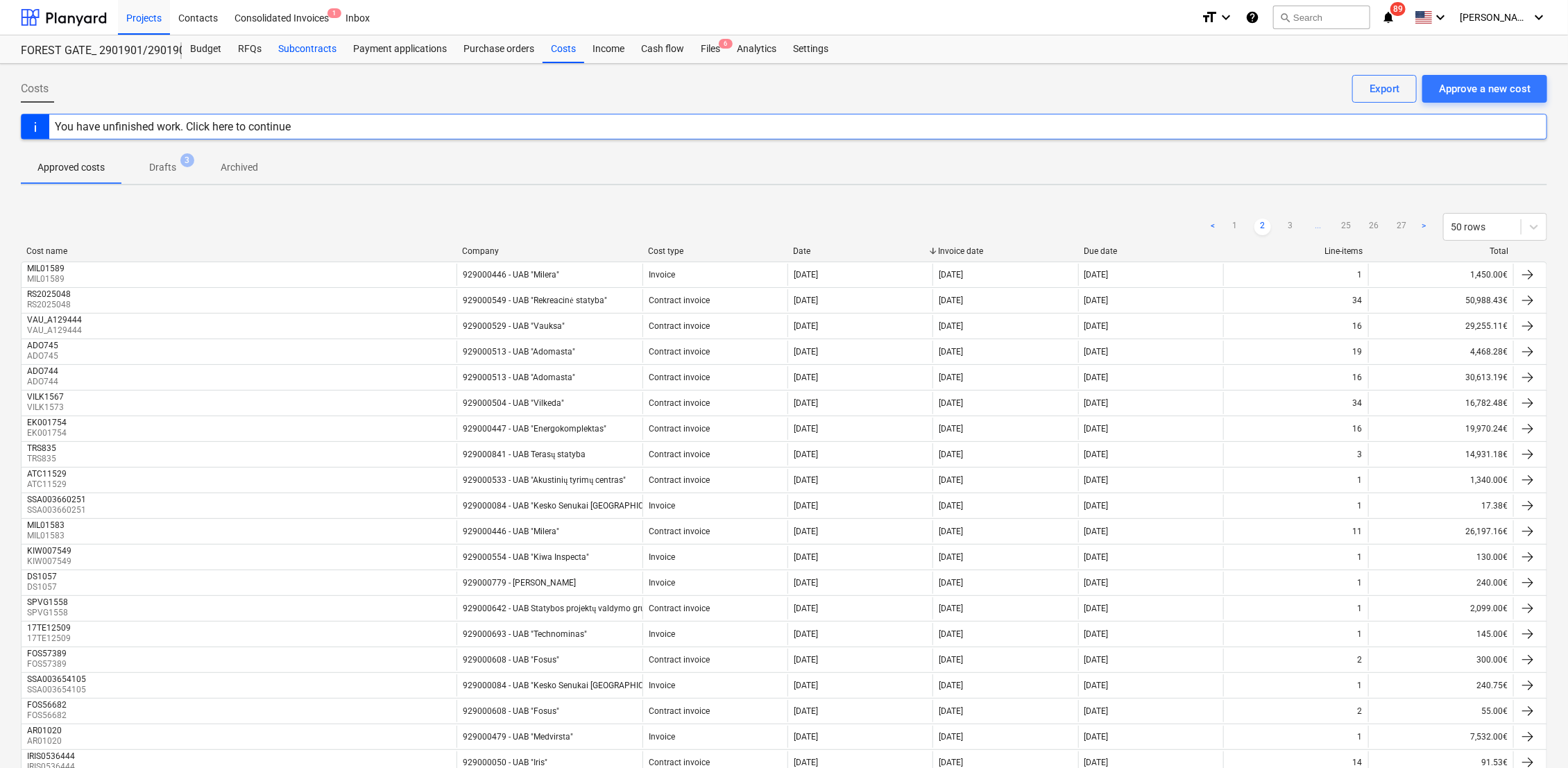
click at [311, 49] on div "Subcontracts" at bounding box center [307, 49] width 75 height 28
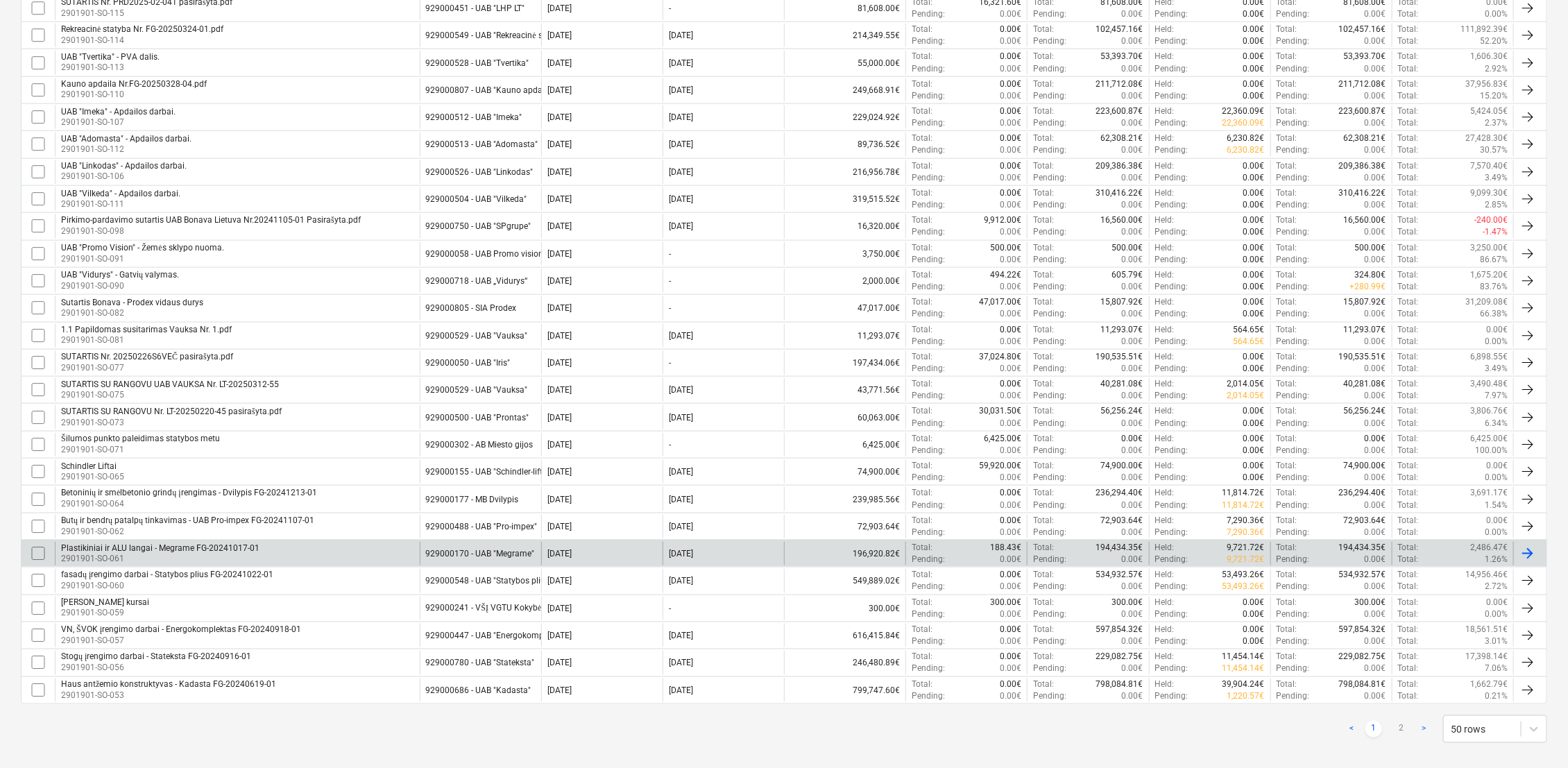
scroll to position [996, 0]
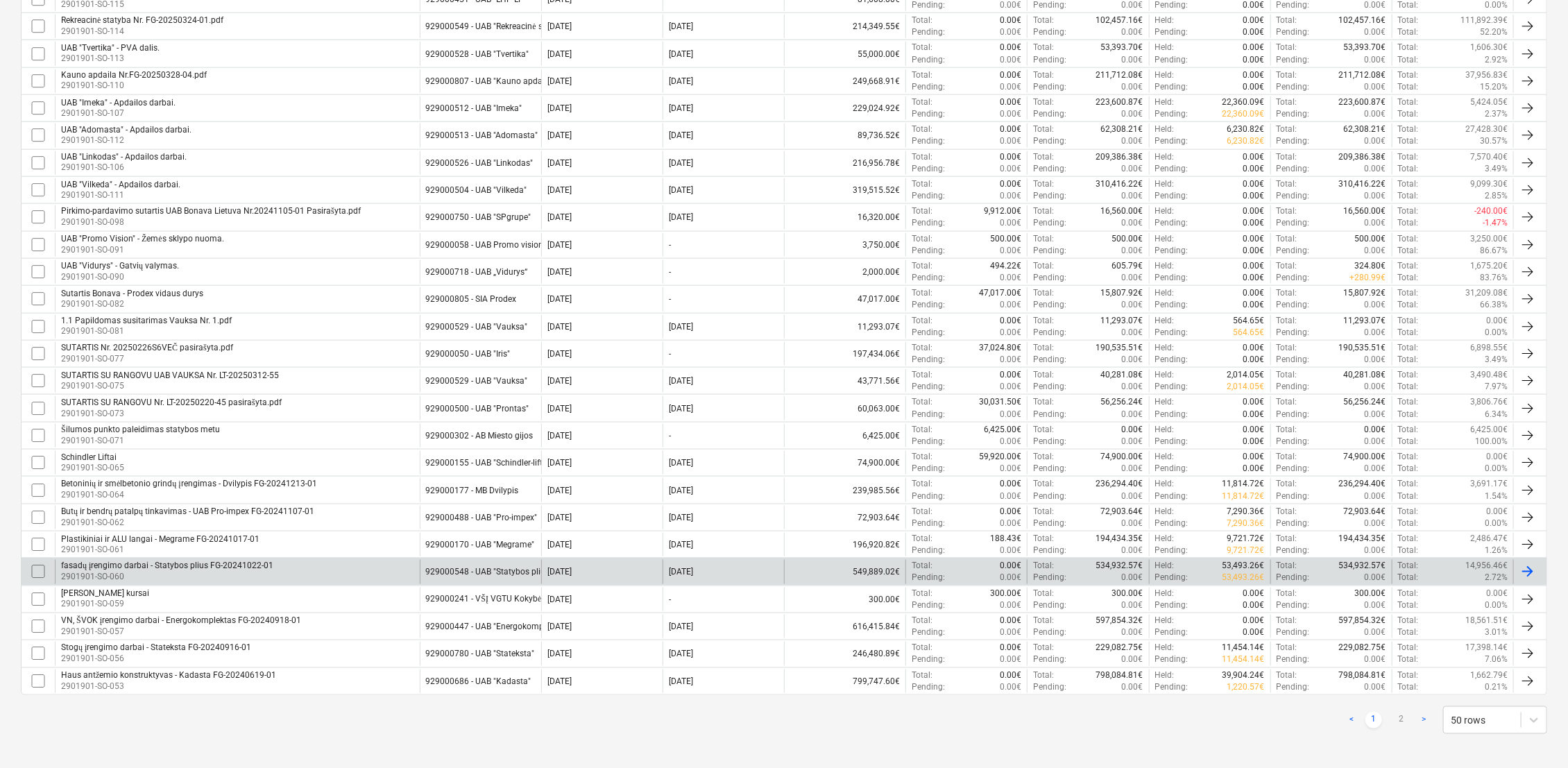
click at [520, 546] on div "929000548 - UAB "Statybos plius"" at bounding box center [490, 571] width 127 height 10
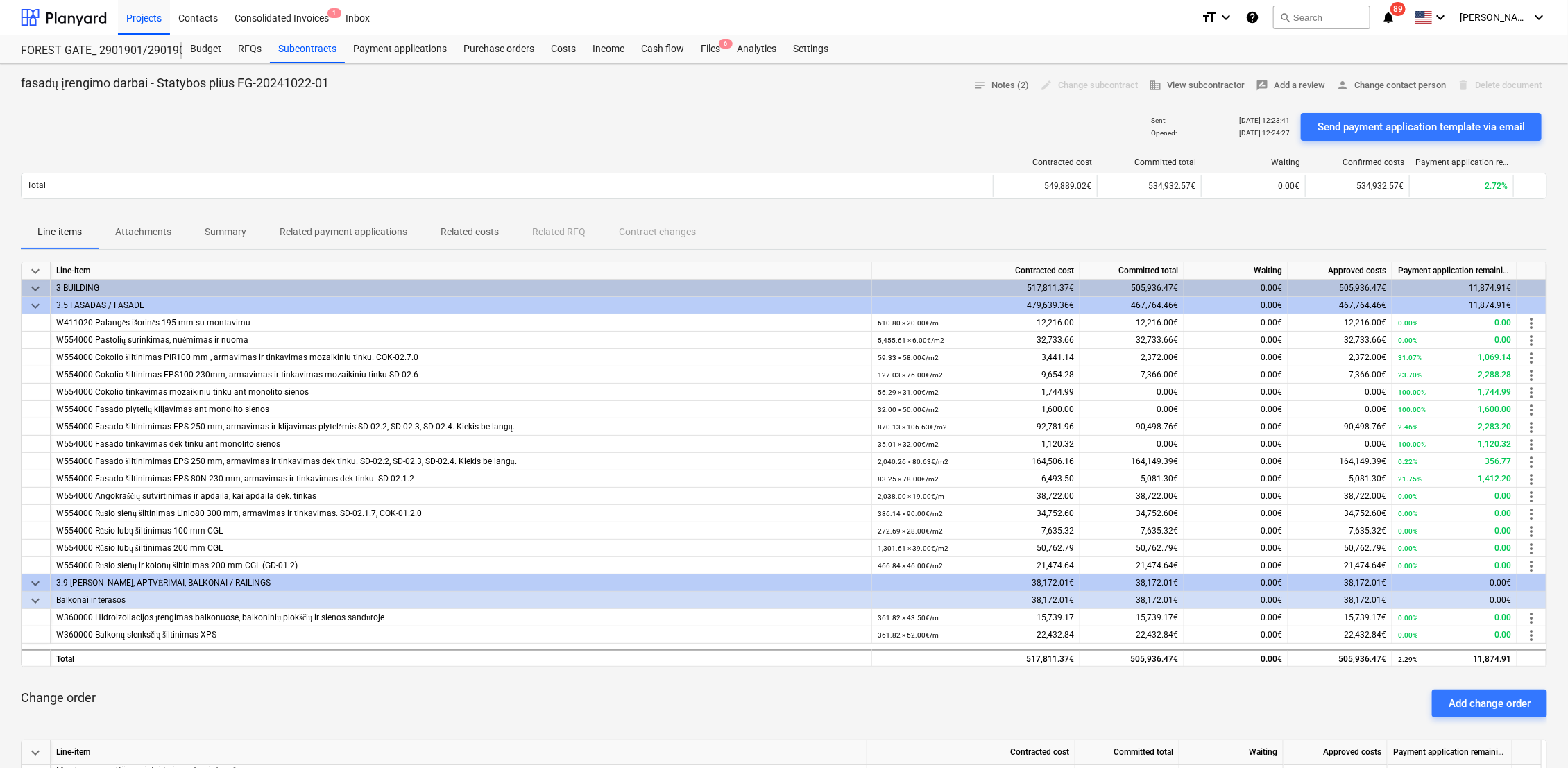
click at [342, 238] on p "Related payment applications" at bounding box center [343, 231] width 128 height 14
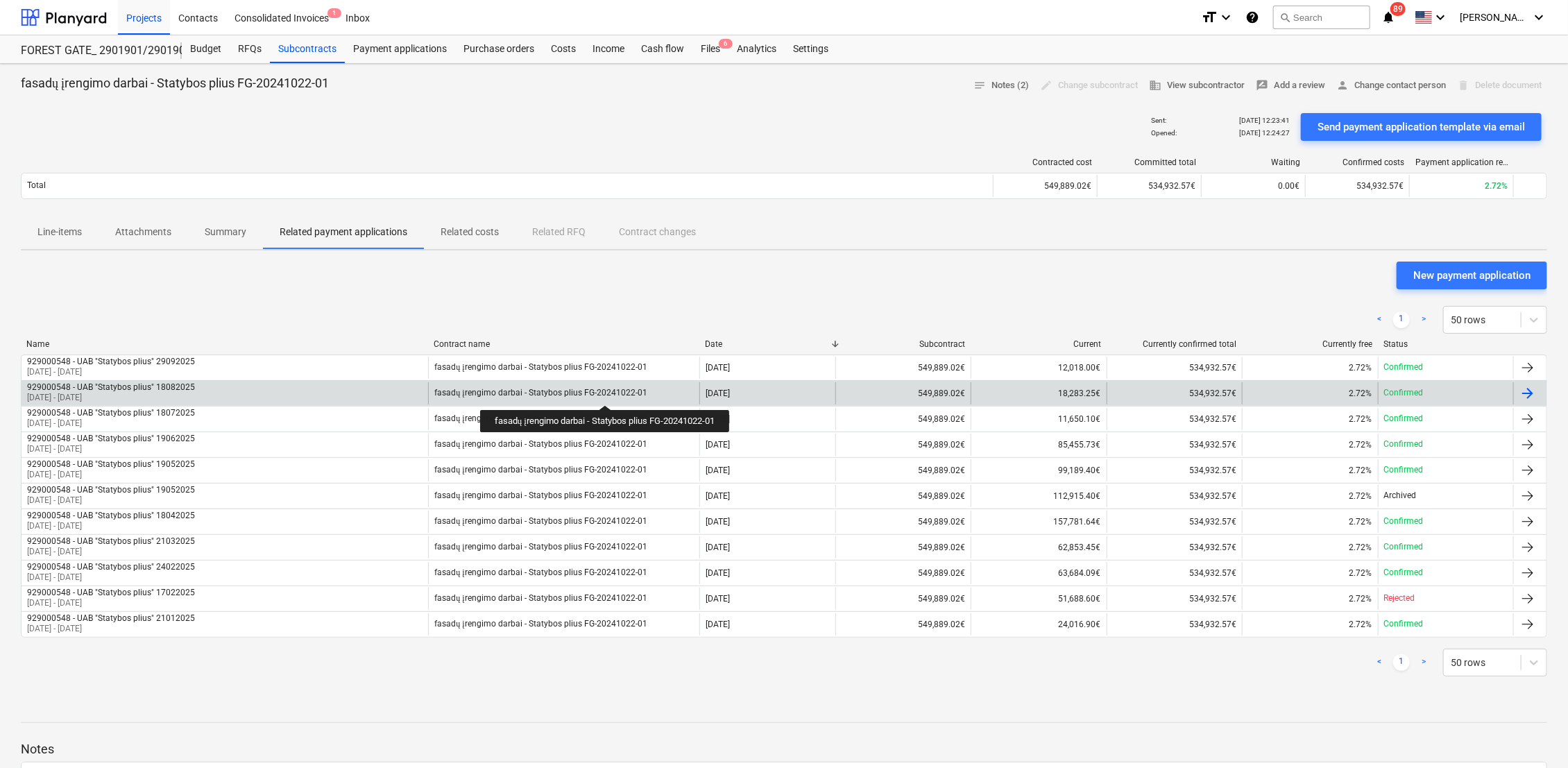
click at [607, 393] on div "fasadų įrengimo darbai - Statybos plius FG-20241022-01" at bounding box center [540, 393] width 212 height 11
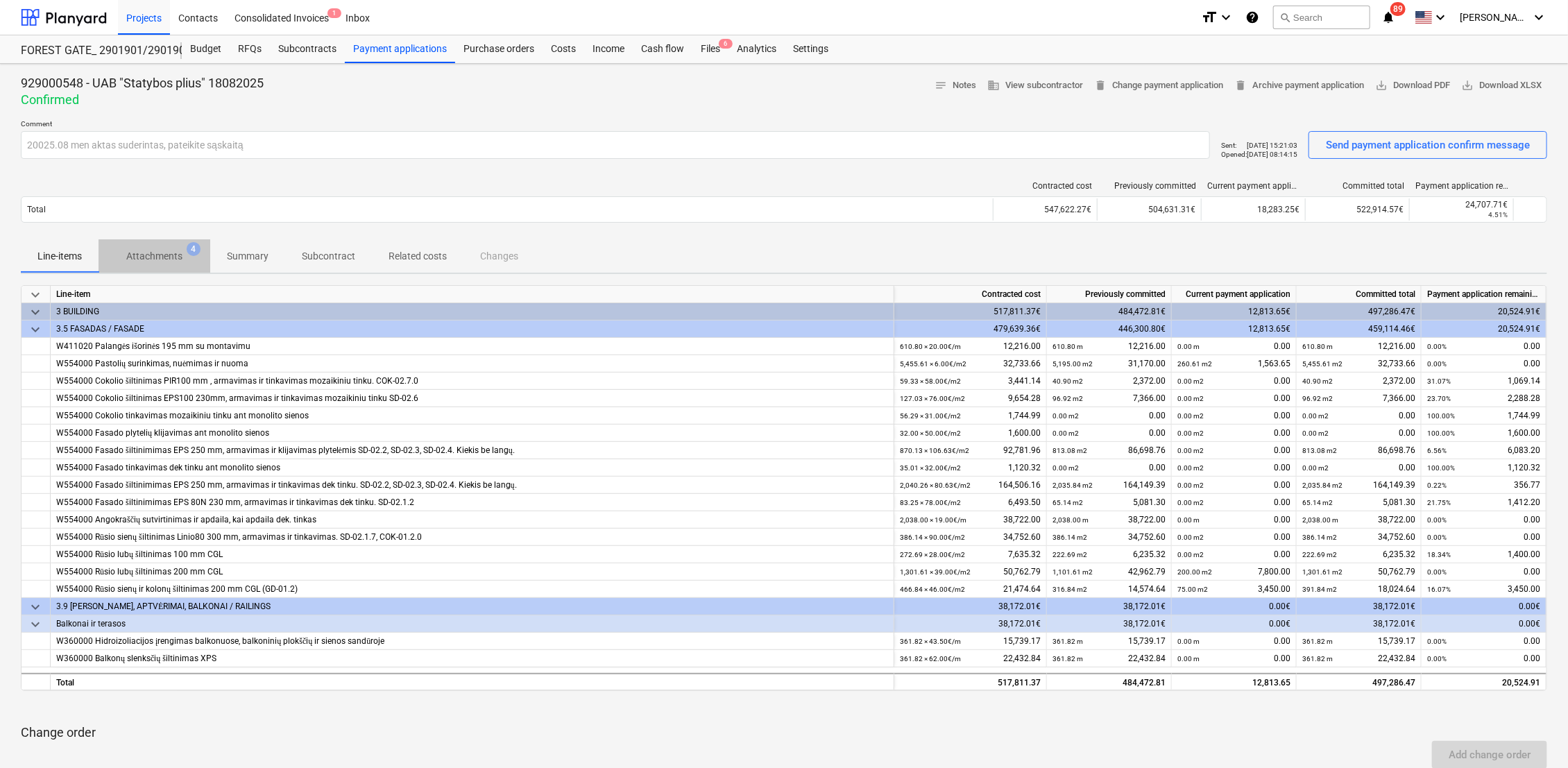
click at [175, 255] on p "Attachments" at bounding box center [154, 256] width 56 height 14
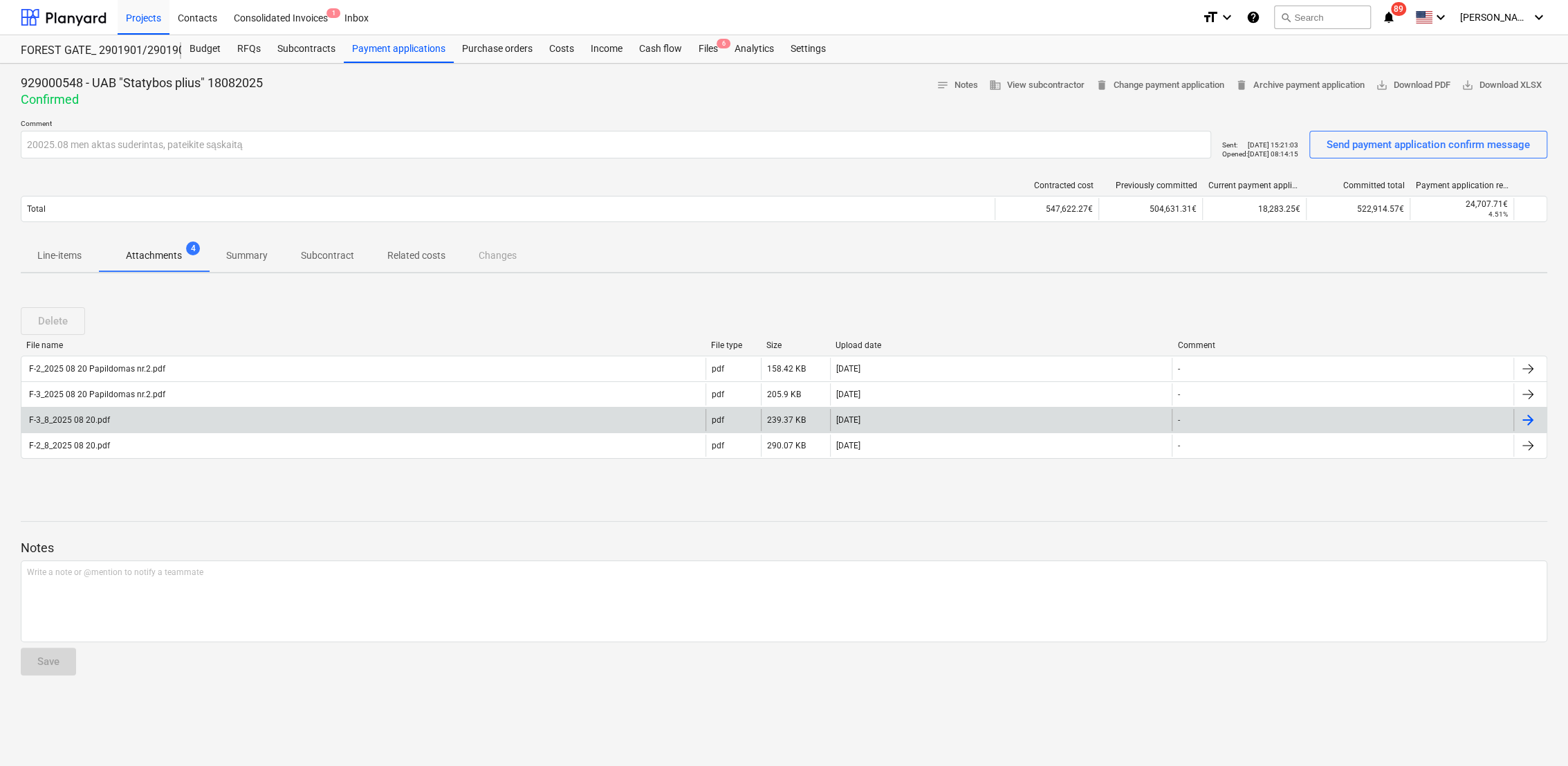
click at [155, 423] on div "F-3_8_2025 08 20.pdf" at bounding box center [363, 420] width 684 height 22
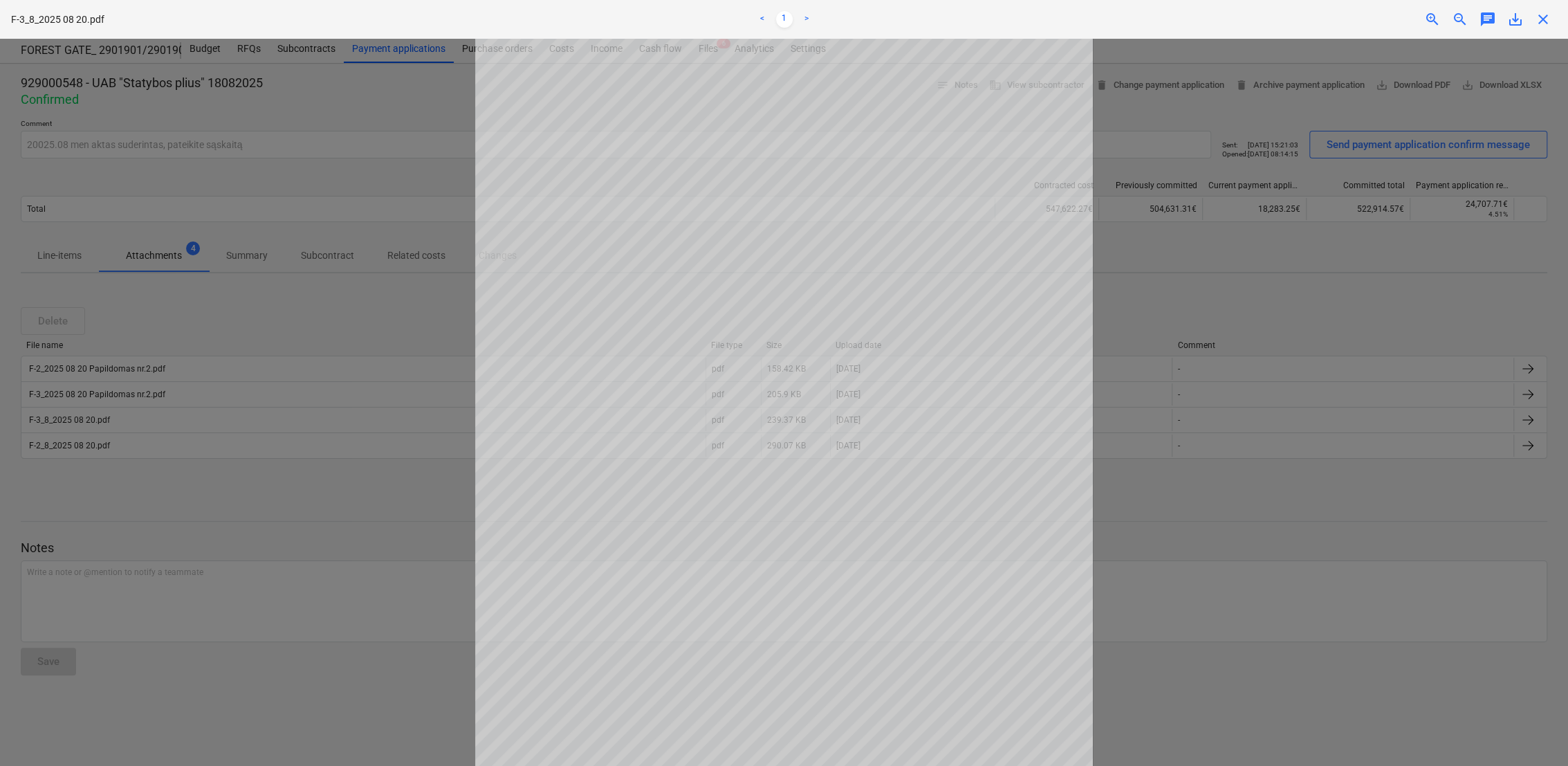
click at [121, 463] on div at bounding box center [784, 402] width 1568 height 728
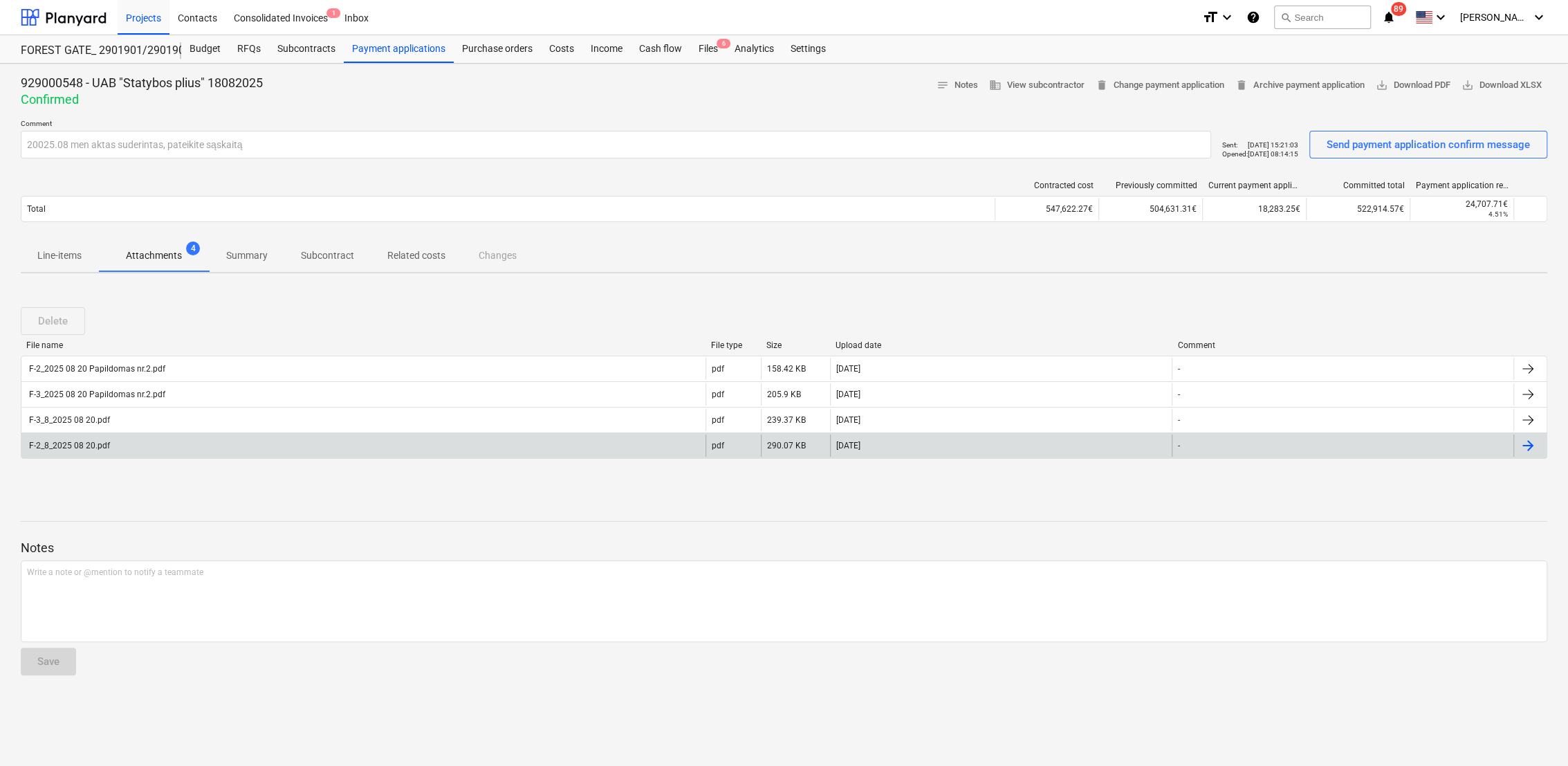
click at [89, 448] on div "F-2_8_2025 08 20.pdf" at bounding box center [69, 446] width 83 height 10
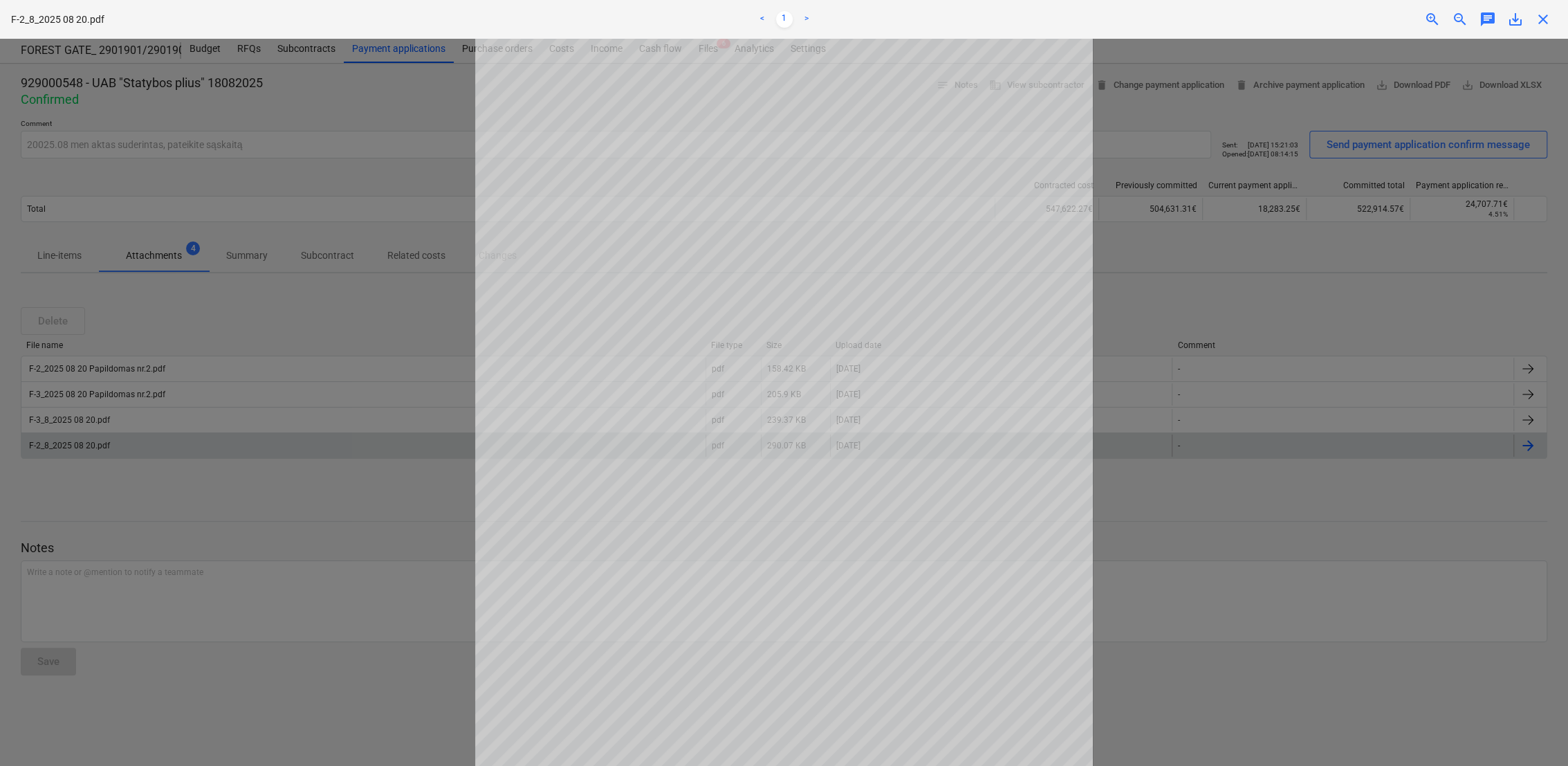
click at [415, 519] on div at bounding box center [784, 402] width 1568 height 728
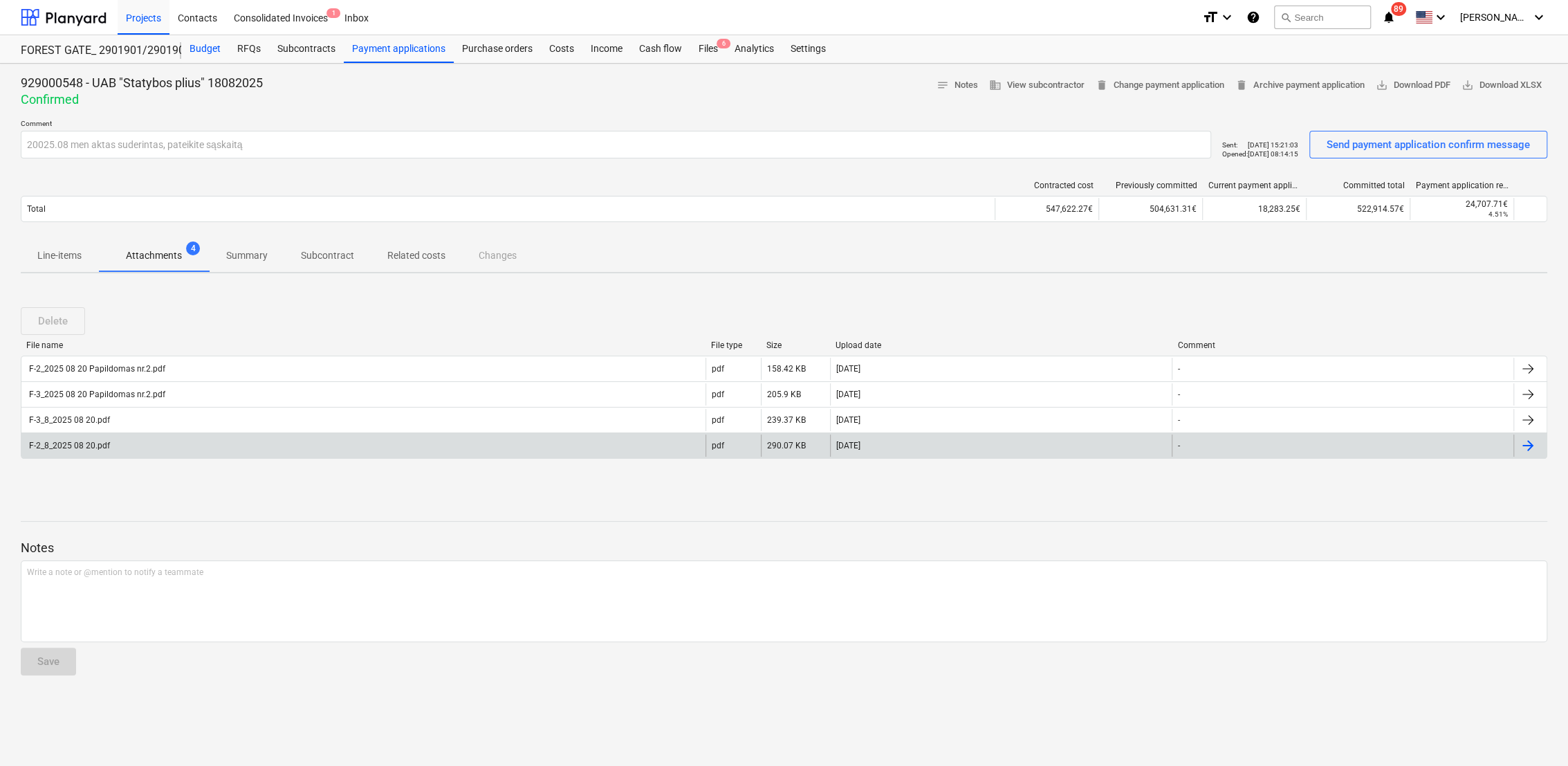
click at [205, 50] on div "Budget" at bounding box center [205, 49] width 47 height 28
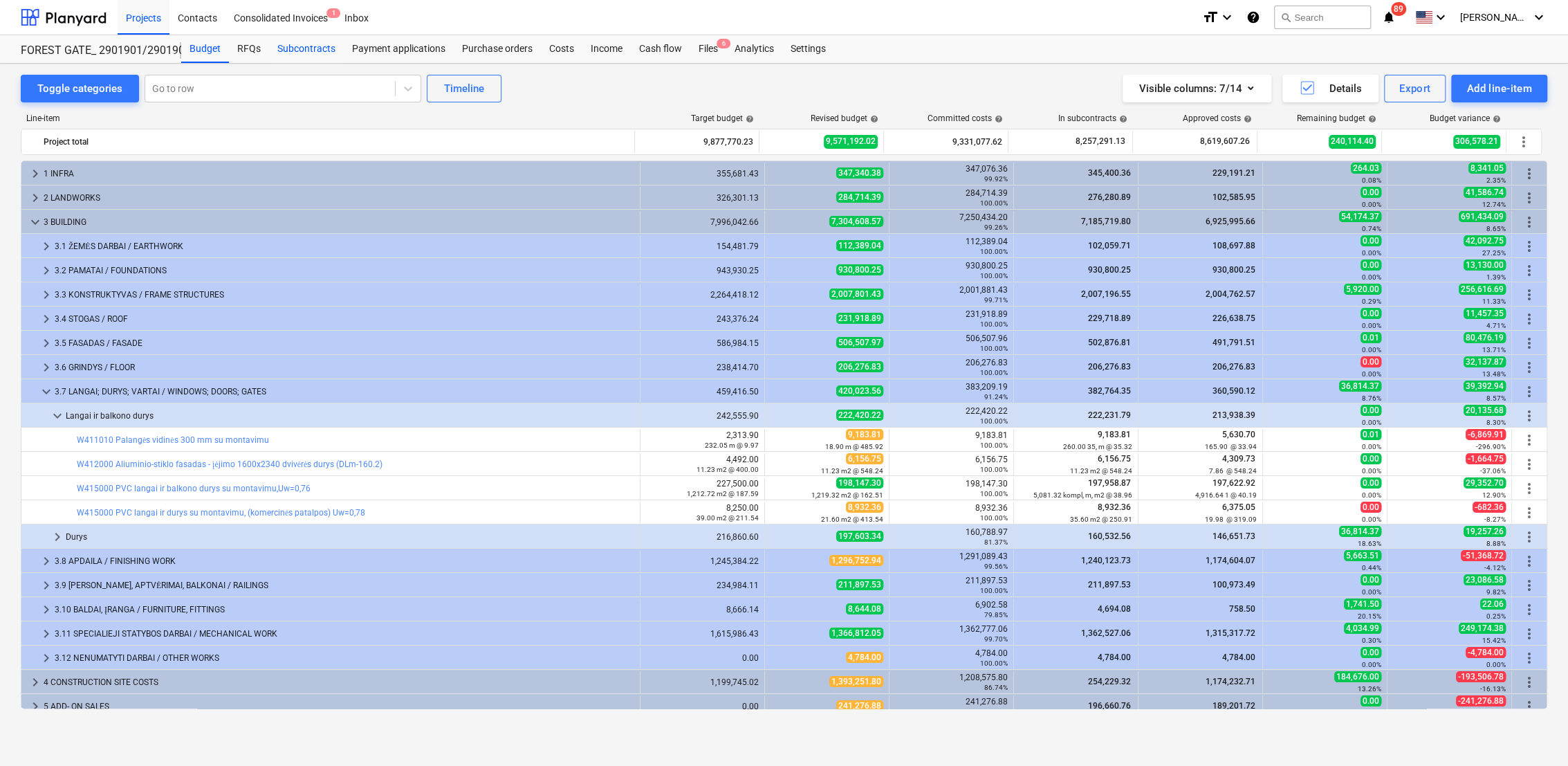
click at [285, 44] on div "Subcontracts" at bounding box center [306, 49] width 75 height 28
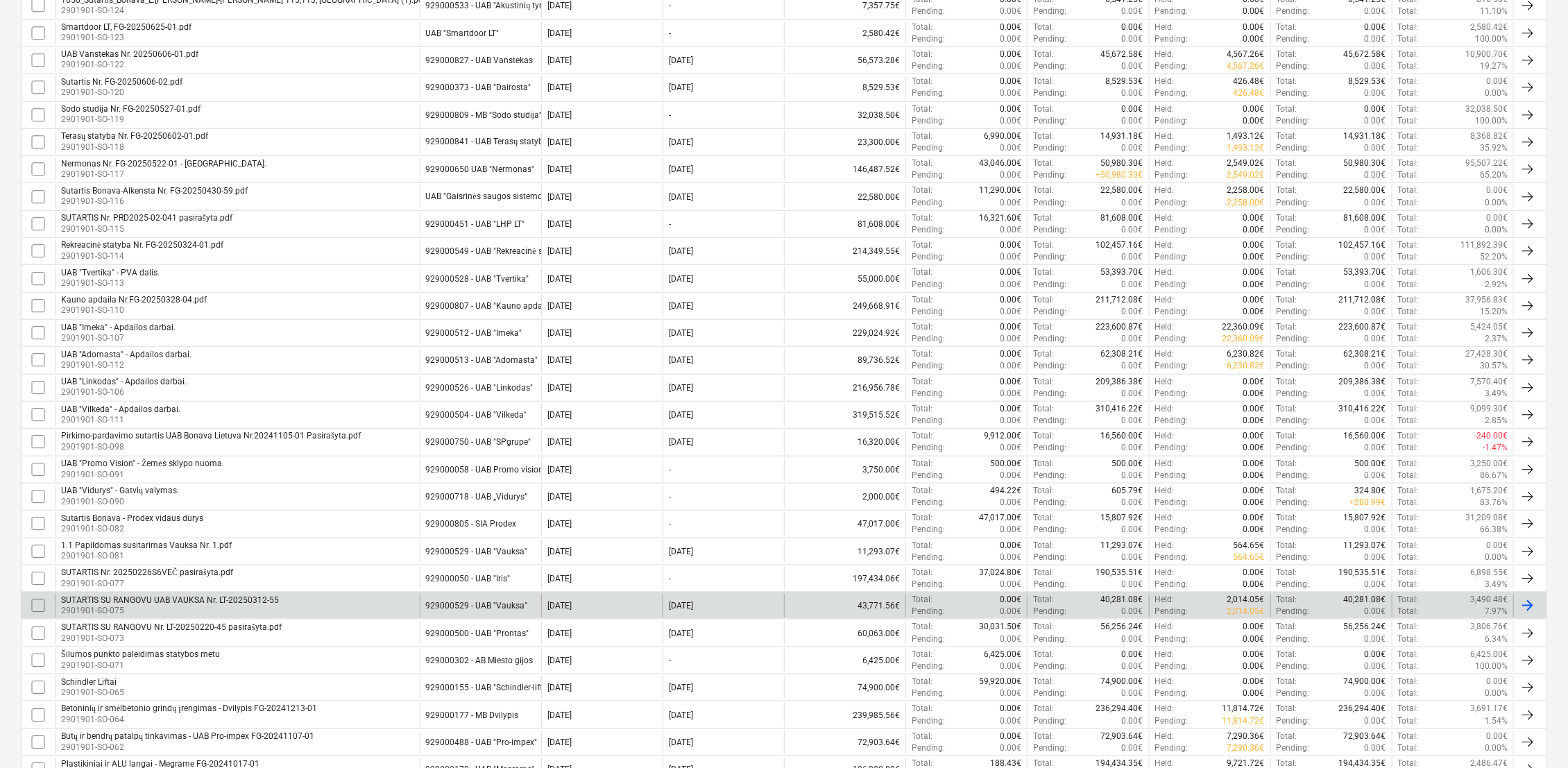
scroll to position [996, 0]
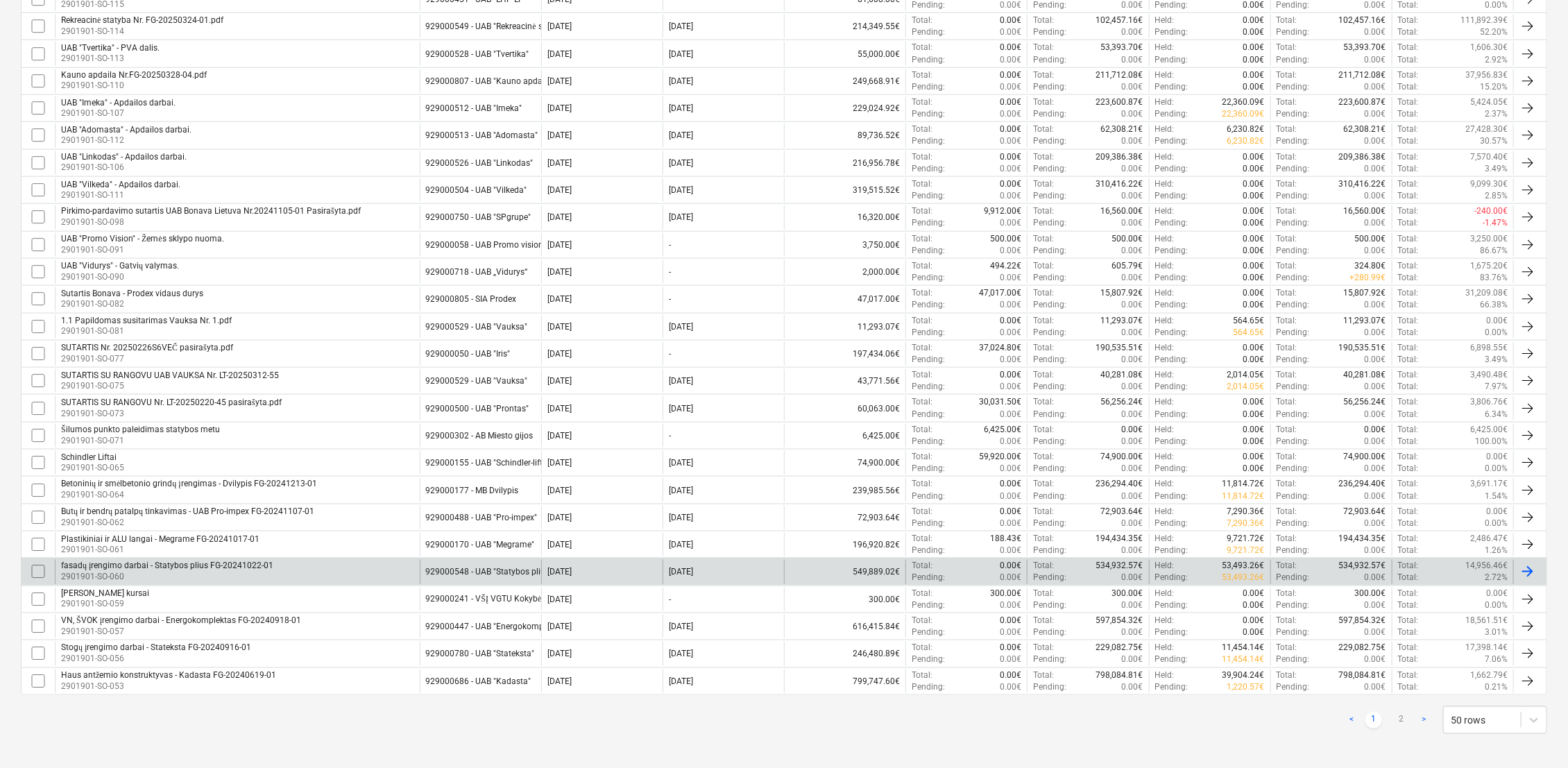
click at [472, 546] on div "929000548 - UAB "Statybos plius"" at bounding box center [490, 571] width 127 height 10
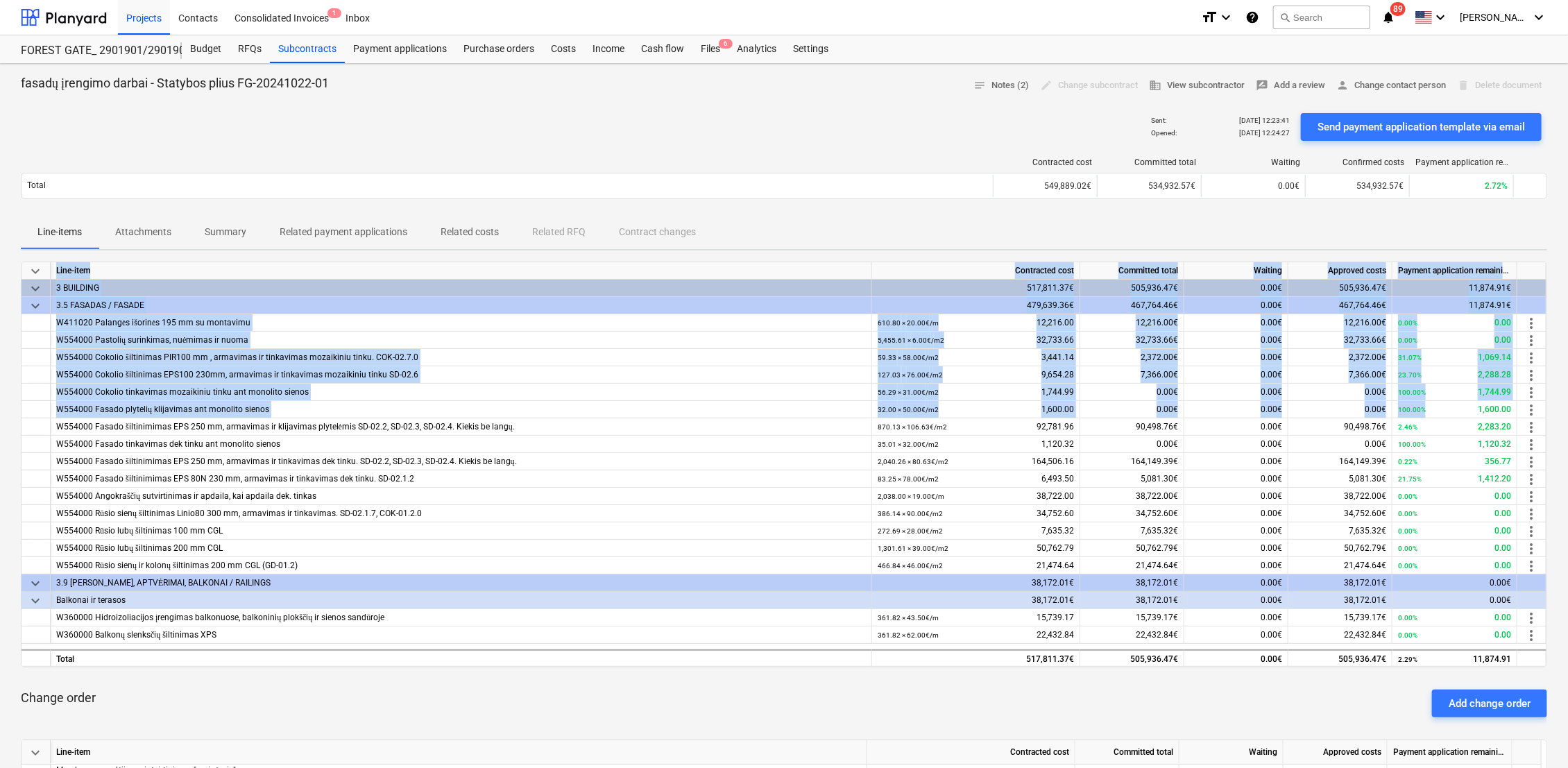
drag, startPoint x: 1477, startPoint y: 410, endPoint x: 1547, endPoint y: 410, distance: 70.0
click at [1173, 410] on div "keyboard_arrow_down Line-item Contracted cost Committed total Waiting Approved …" at bounding box center [784, 464] width 1526 height 406
drag, startPoint x: 1547, startPoint y: 410, endPoint x: 1512, endPoint y: 410, distance: 35.0
click at [1173, 410] on div "100.00% 1,600.00" at bounding box center [1454, 410] width 125 height 17
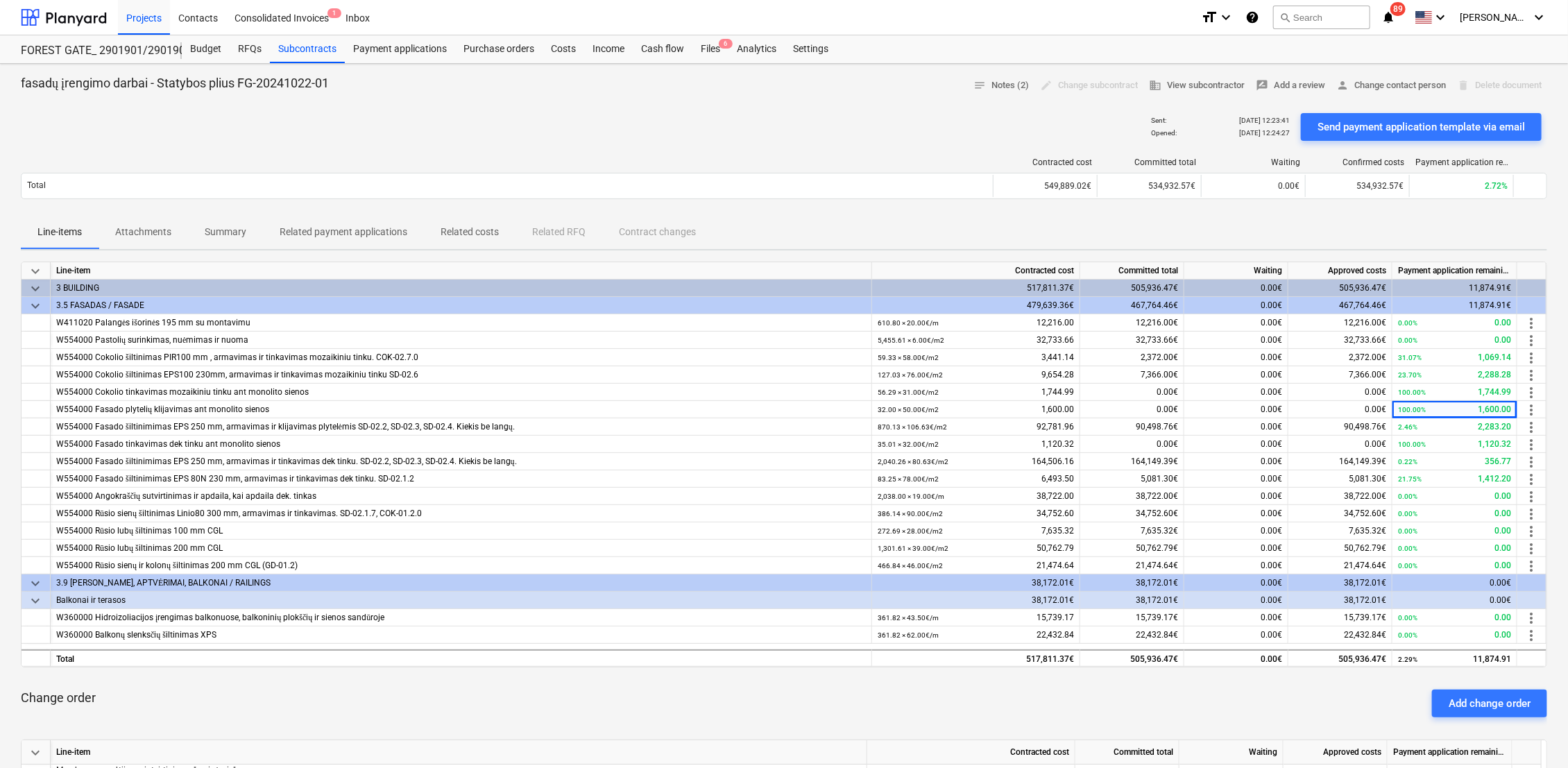
click at [939, 234] on div "Line-items Attachments Summary Related payment applications Related costs Relat…" at bounding box center [784, 232] width 1526 height 33
